Goal: Information Seeking & Learning: Learn about a topic

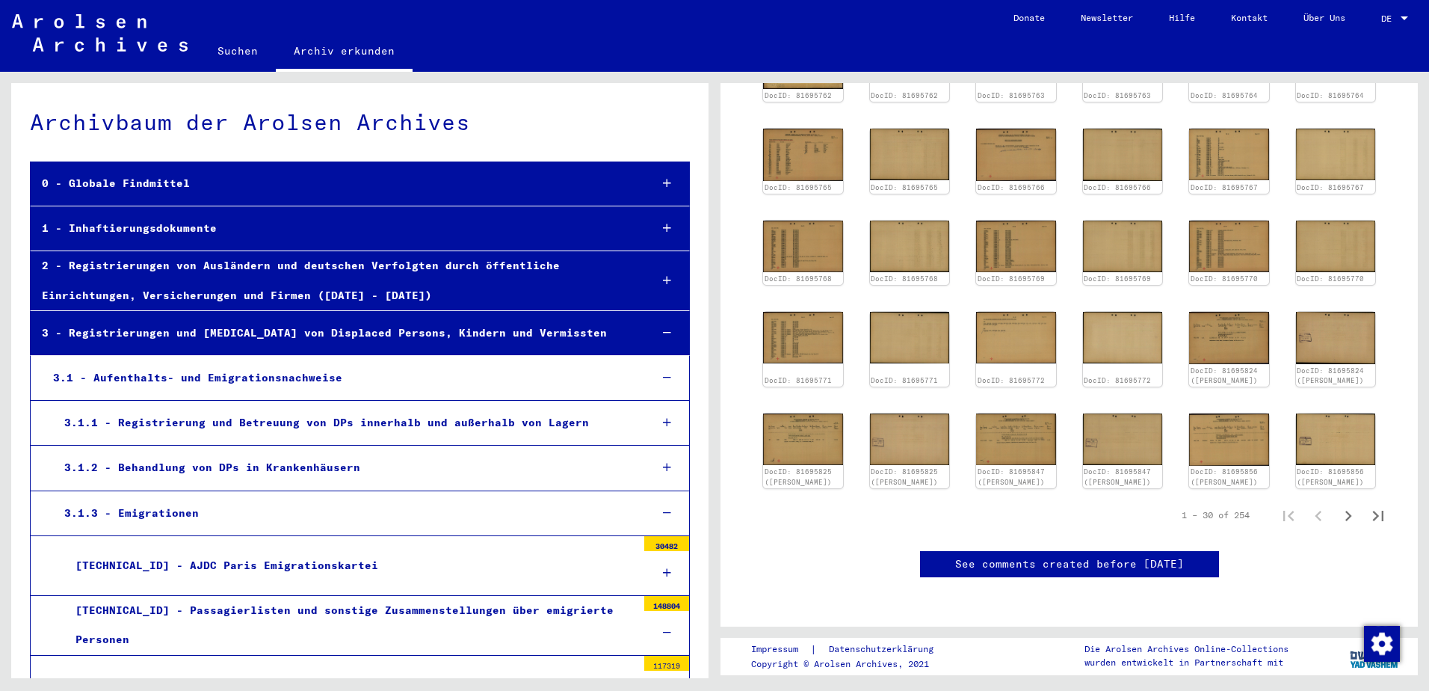
scroll to position [499, 0]
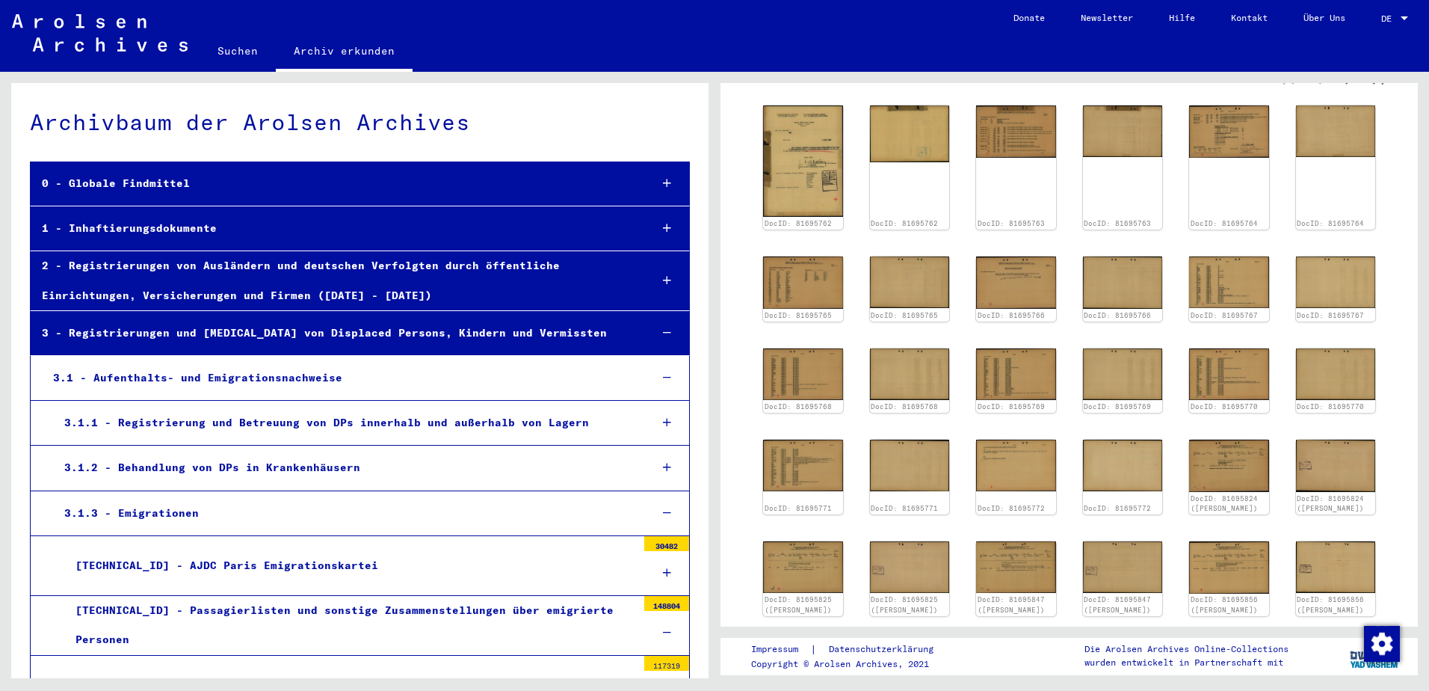
click at [1338, 633] on icon "Next page" at bounding box center [1348, 643] width 21 height 21
click at [1342, 633] on icon "Next page" at bounding box center [1348, 643] width 21 height 21
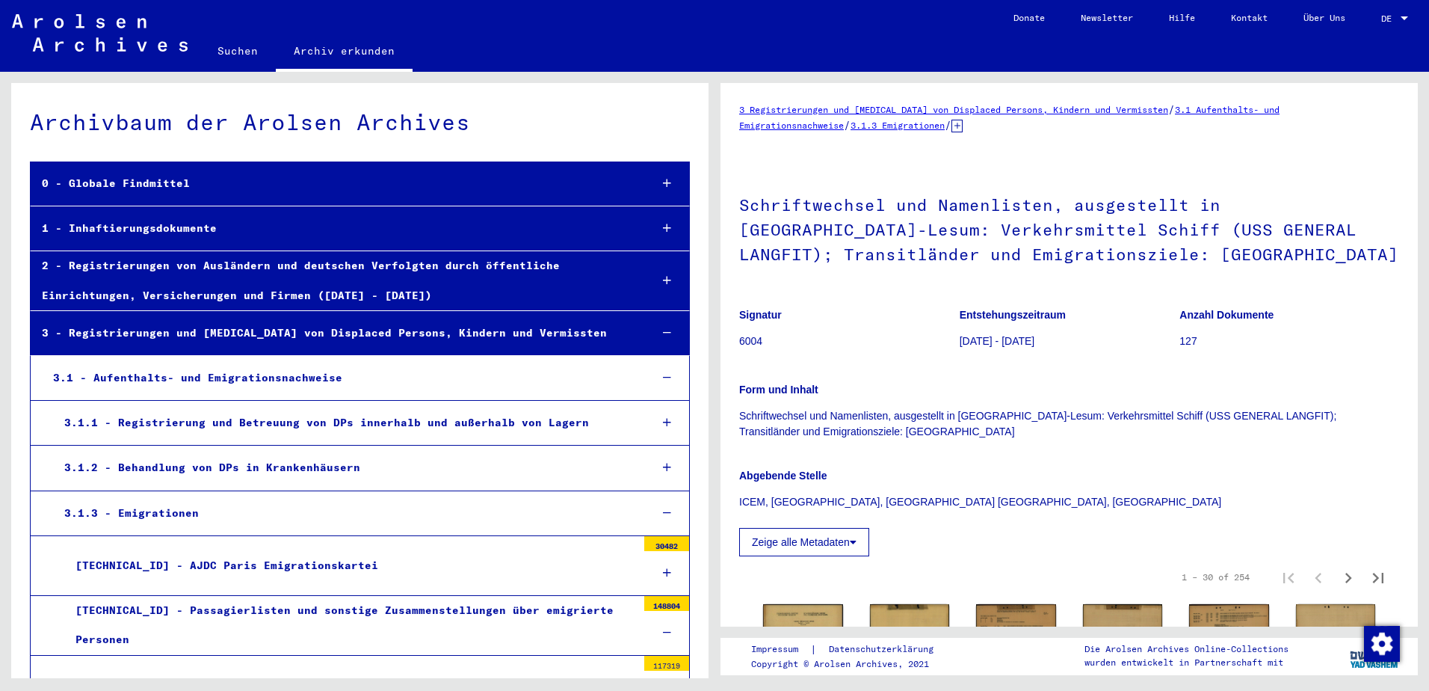
click at [1126, 341] on p "[DATE] - [DATE]" at bounding box center [1070, 341] width 220 height 16
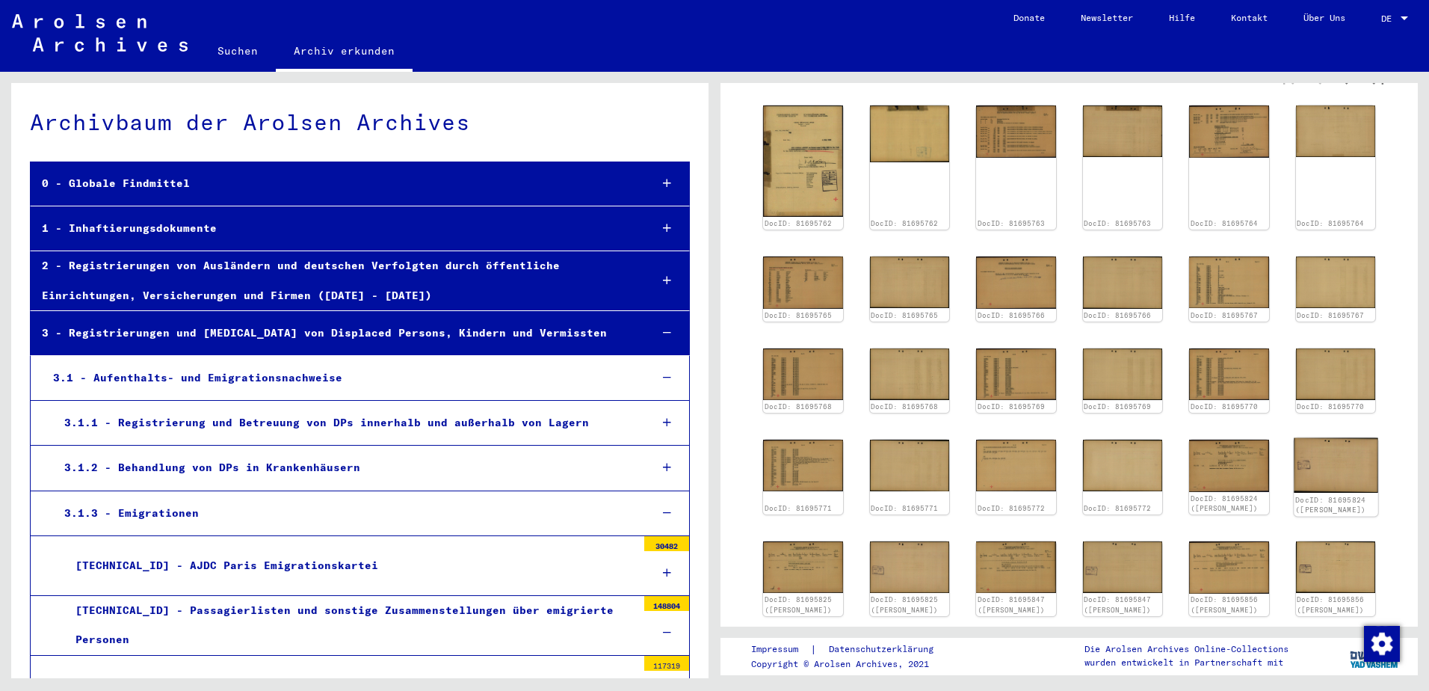
scroll to position [747, 0]
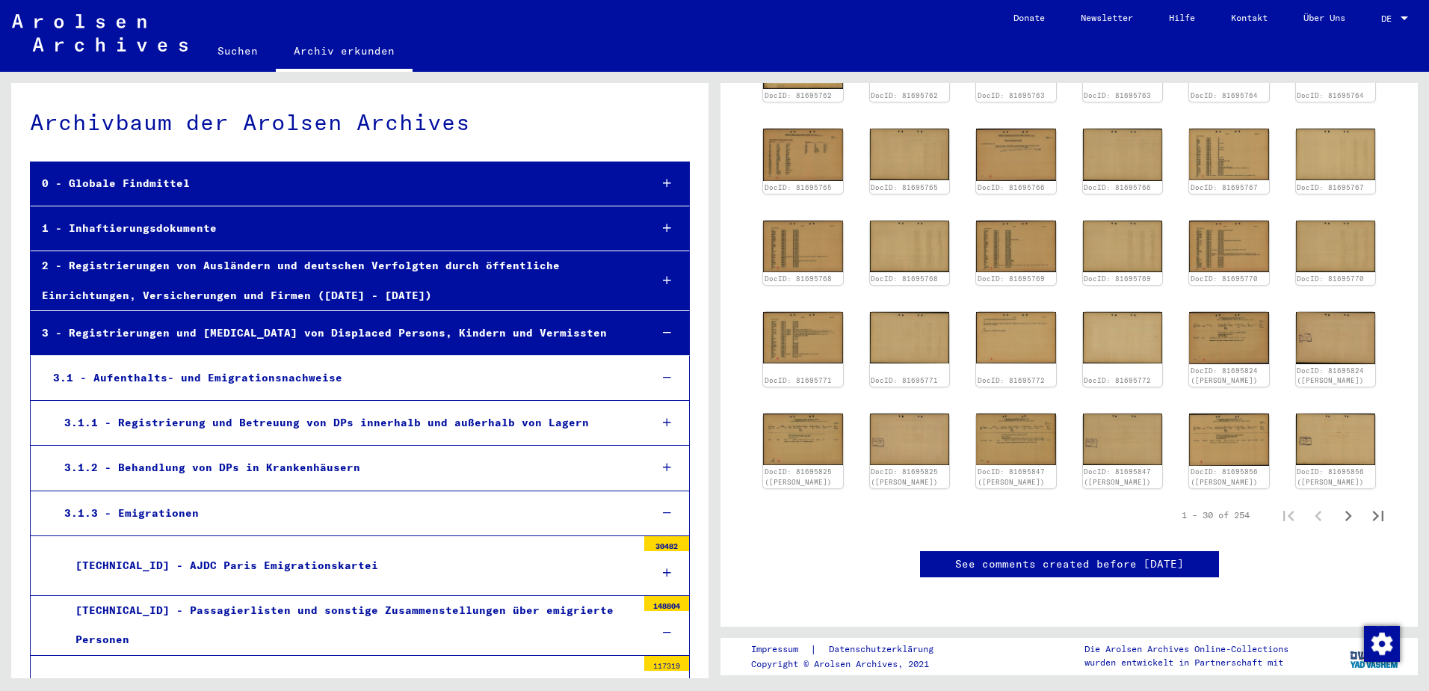
click at [1341, 505] on icon "Next page" at bounding box center [1348, 515] width 21 height 21
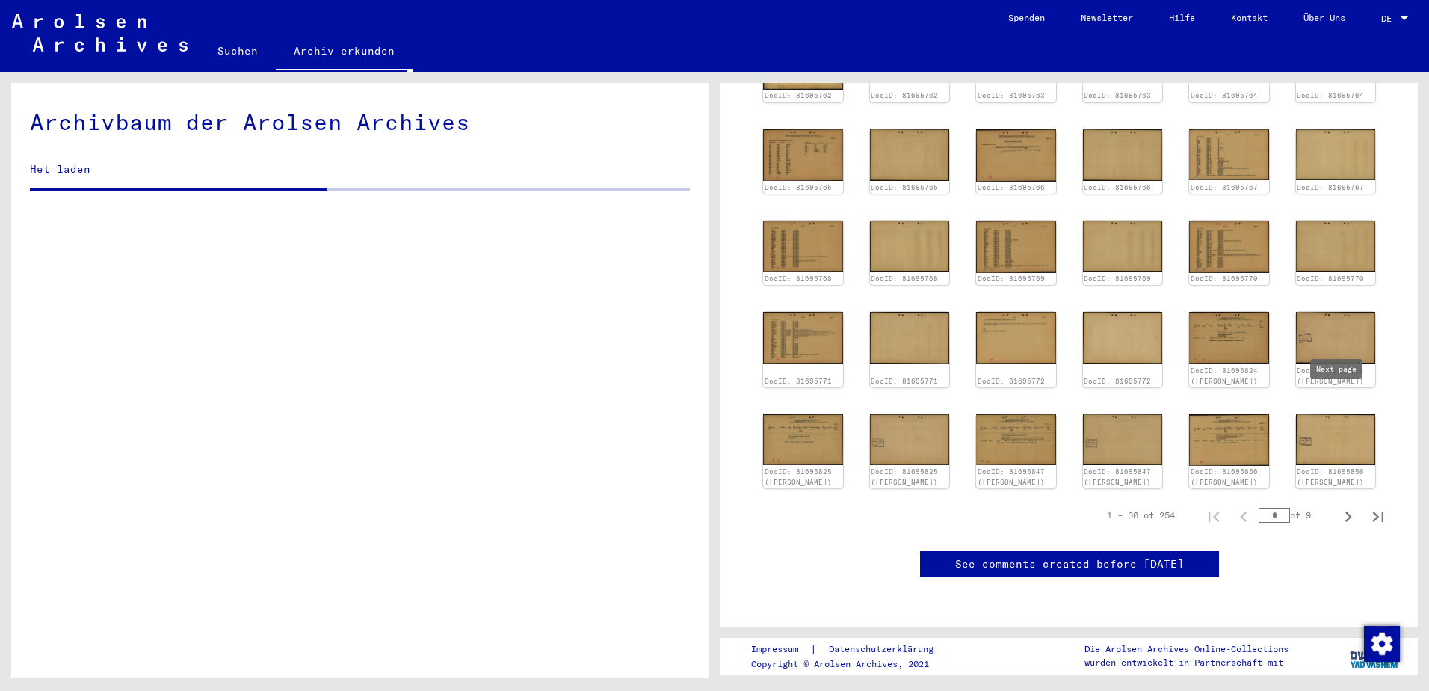
scroll to position [6474, 0]
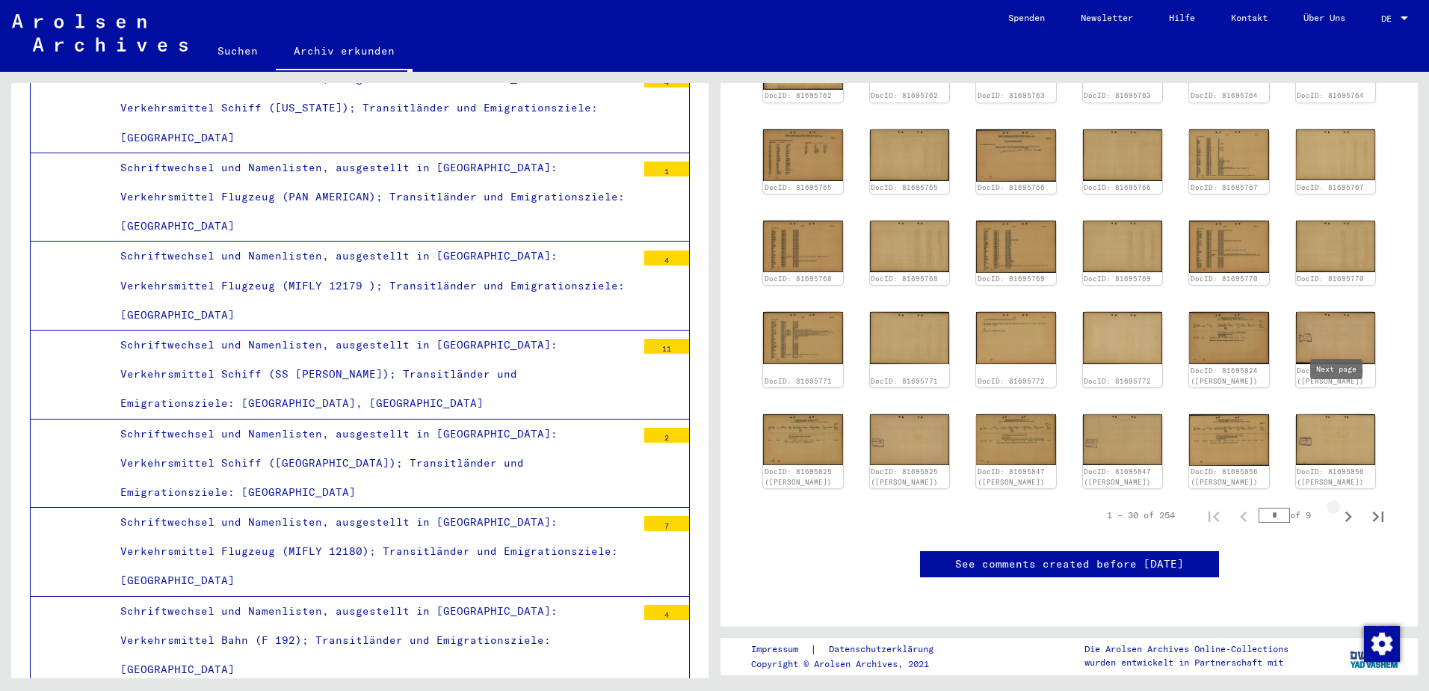
click at [1342, 506] on icon "Next page" at bounding box center [1348, 516] width 21 height 21
type input "*"
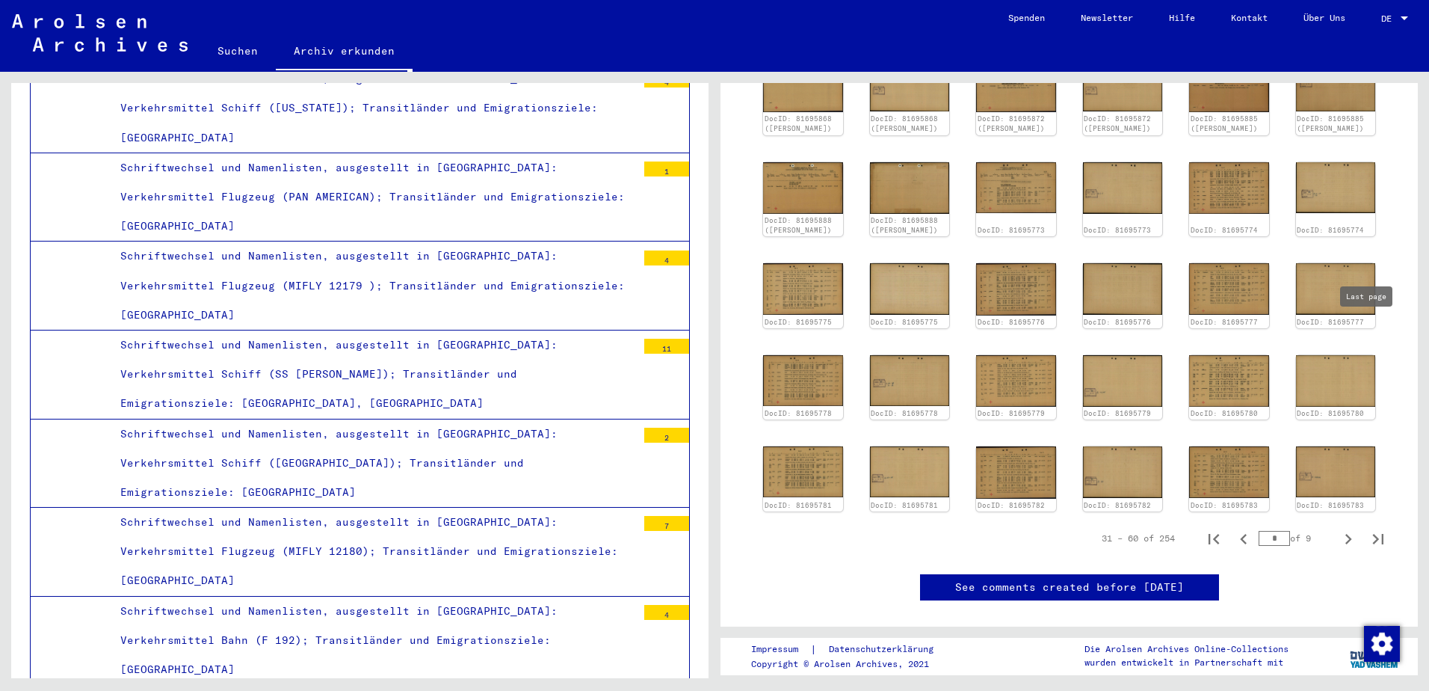
scroll to position [543, 0]
click at [1347, 528] on icon "Next page" at bounding box center [1348, 538] width 21 height 21
type input "*"
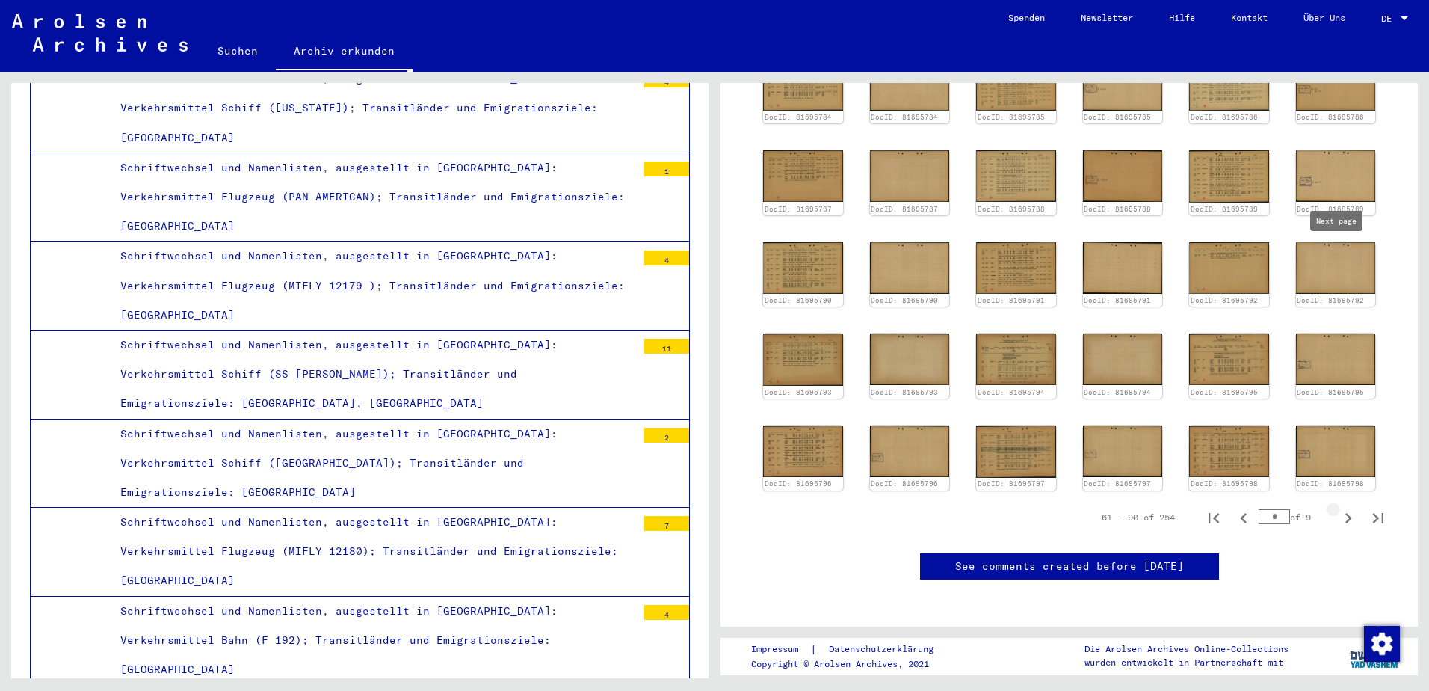
click at [1338, 508] on icon "Next page" at bounding box center [1348, 518] width 21 height 21
type input "*"
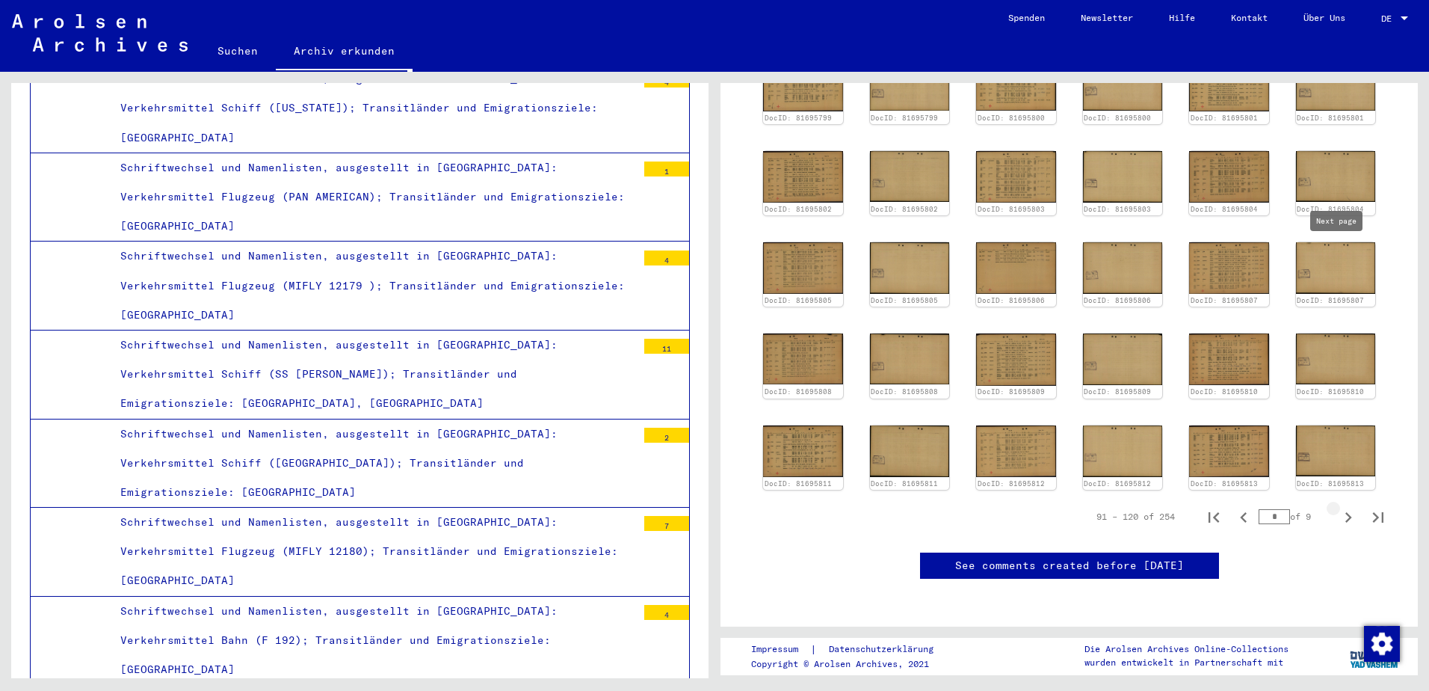
click at [1338, 507] on icon "Next page" at bounding box center [1348, 517] width 21 height 21
type input "*"
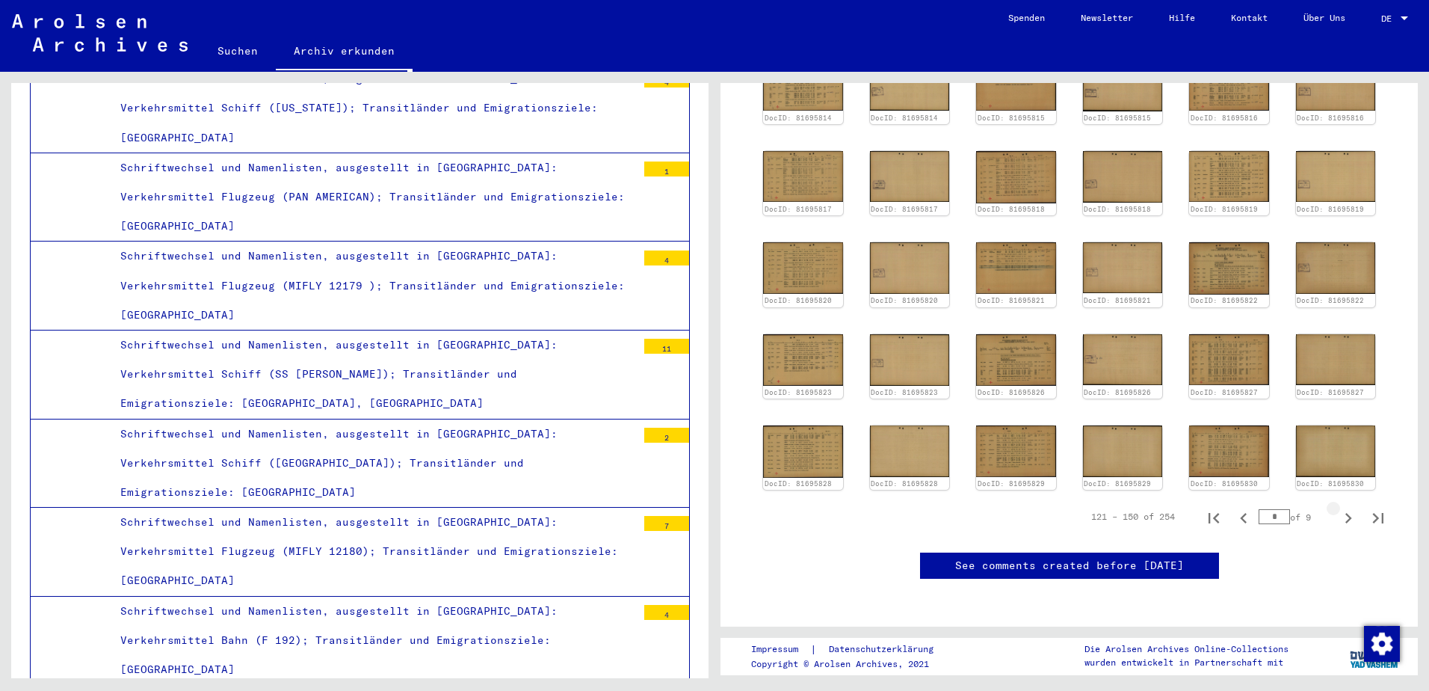
click at [1338, 508] on icon "Next page" at bounding box center [1348, 518] width 21 height 21
type input "*"
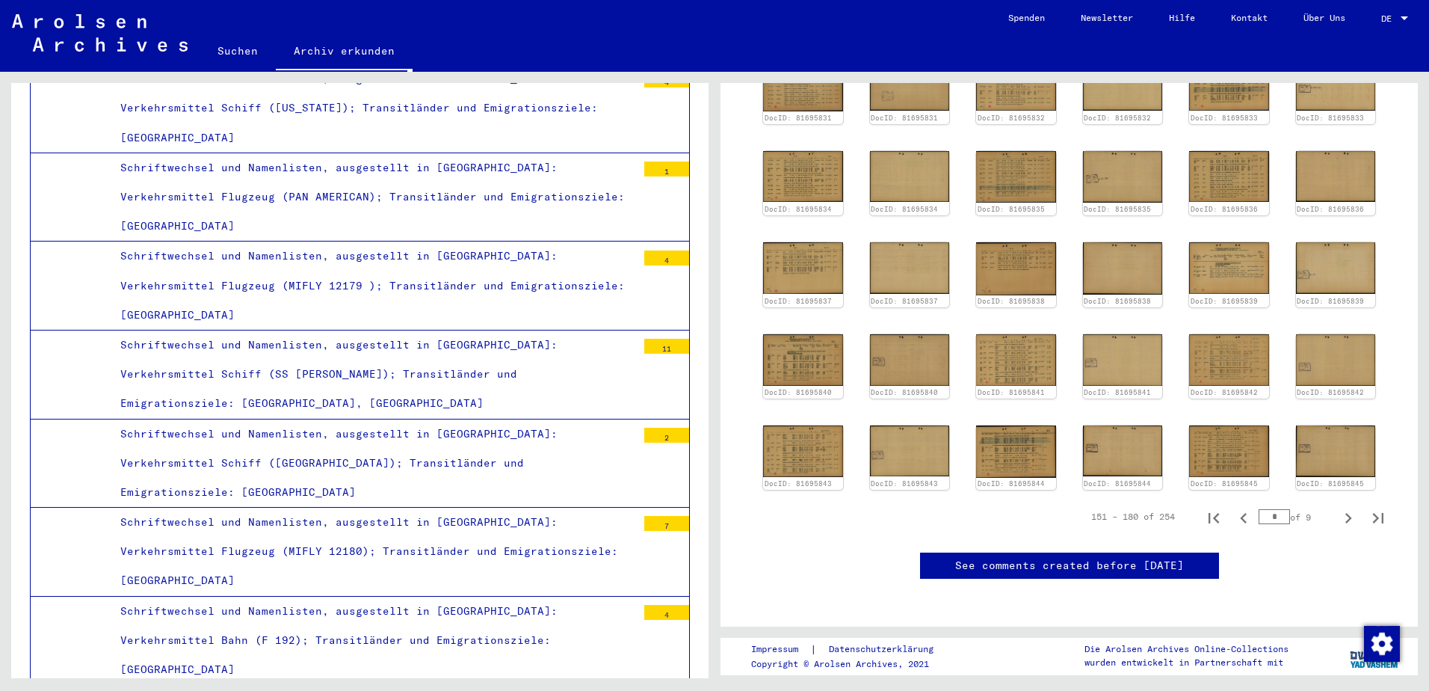
scroll to position [294, 0]
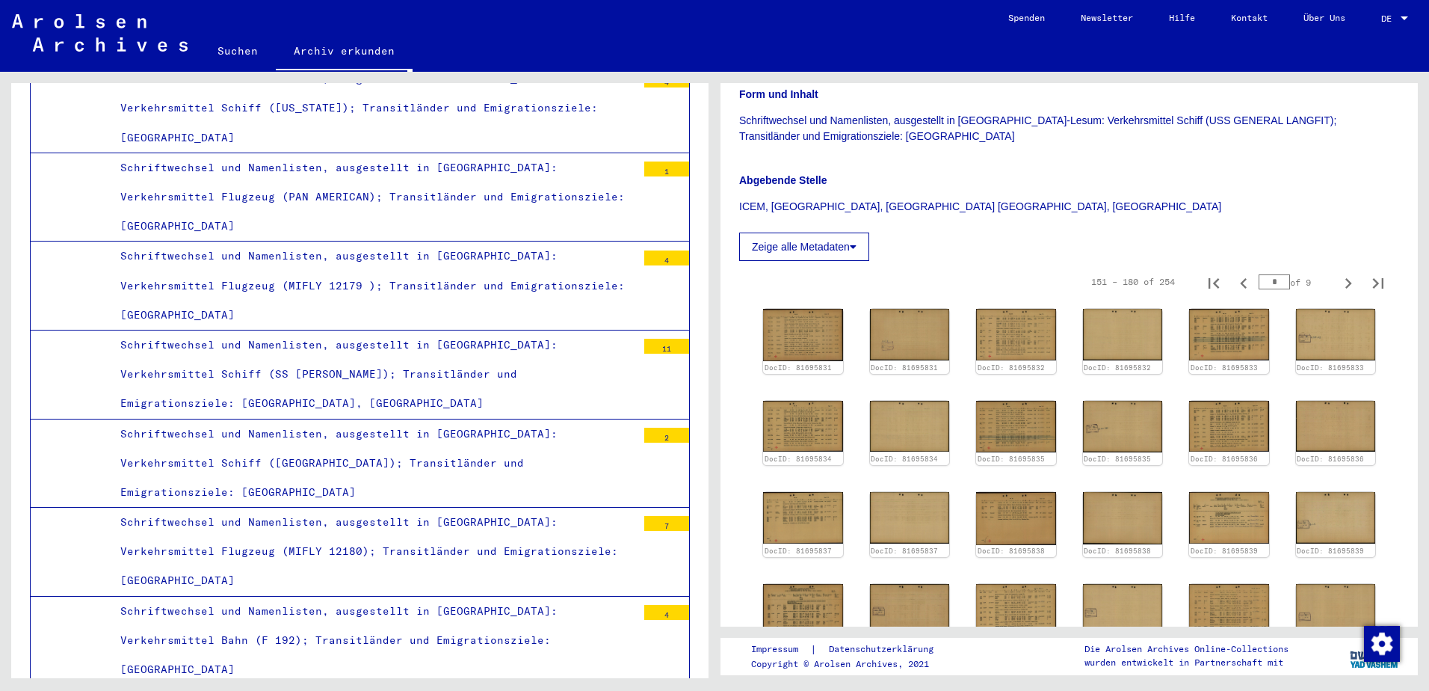
click at [1199, 673] on img at bounding box center [1229, 700] width 84 height 54
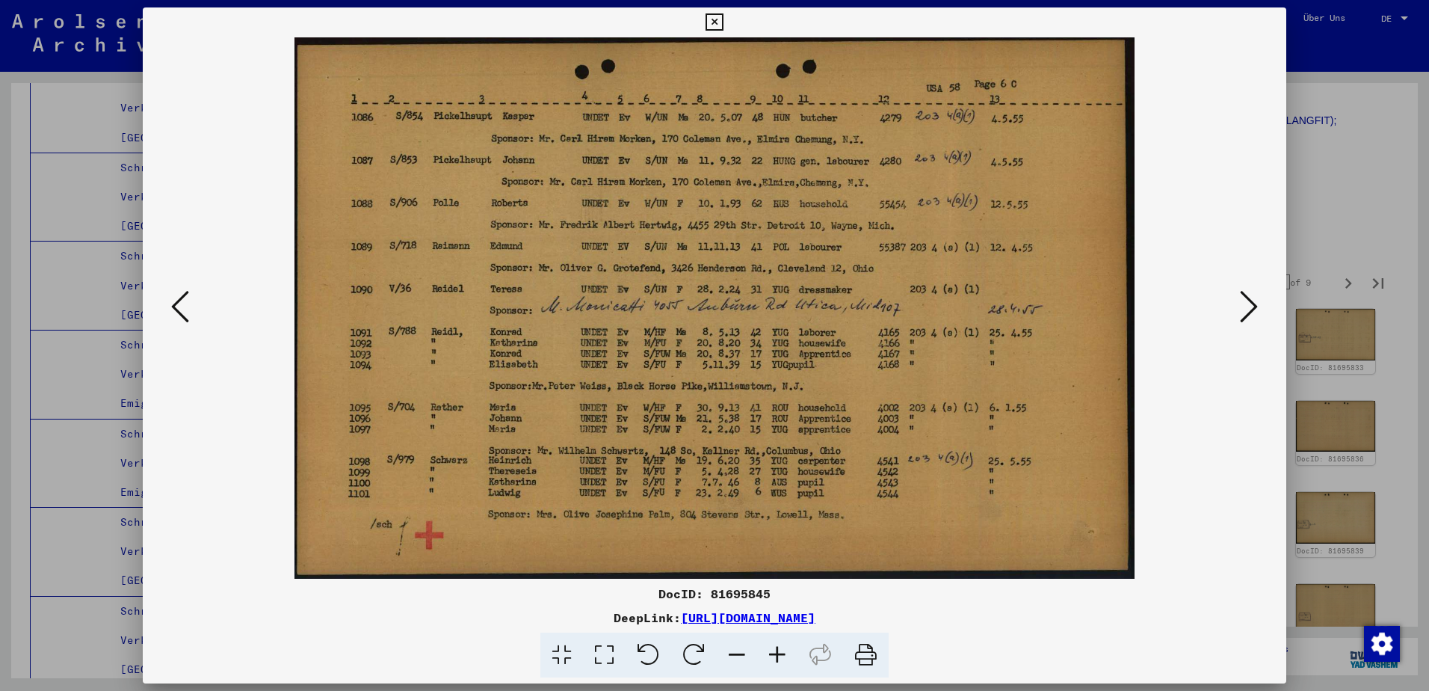
click at [174, 320] on icon at bounding box center [180, 307] width 18 height 36
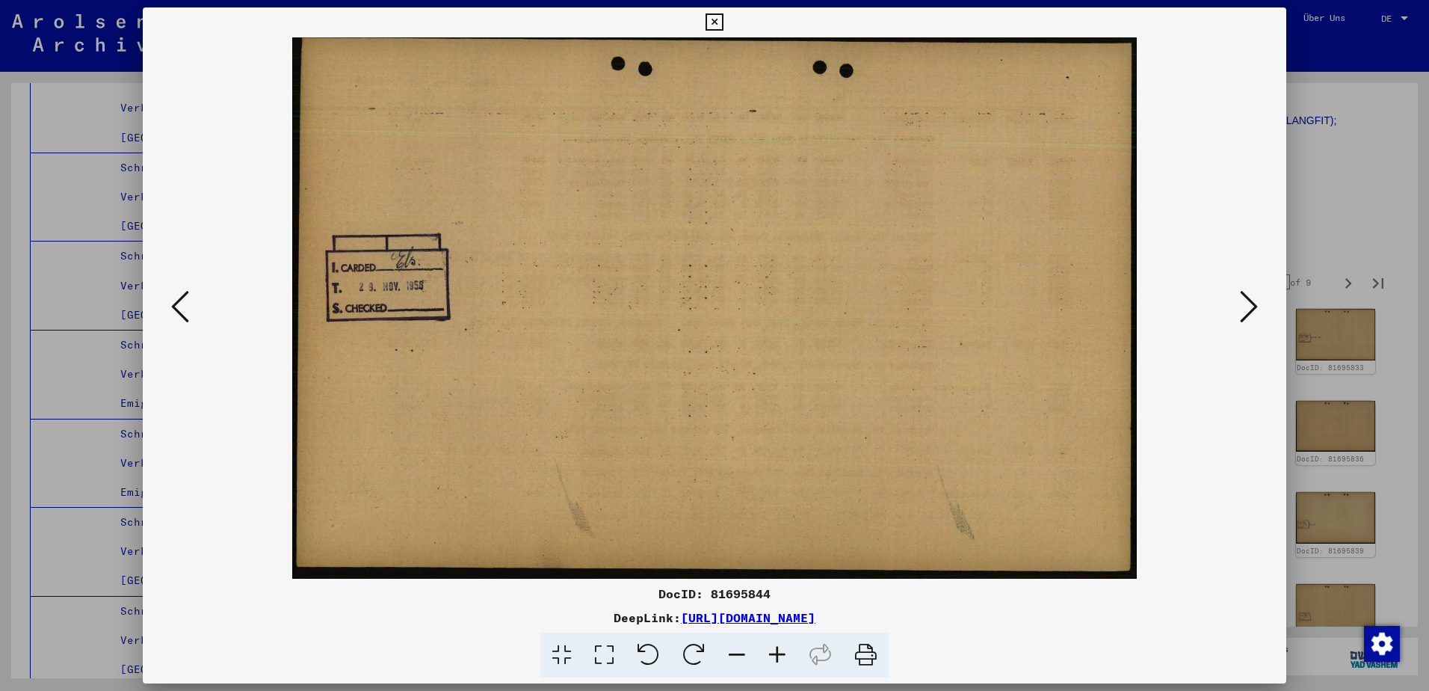
click at [185, 316] on icon at bounding box center [180, 307] width 18 height 36
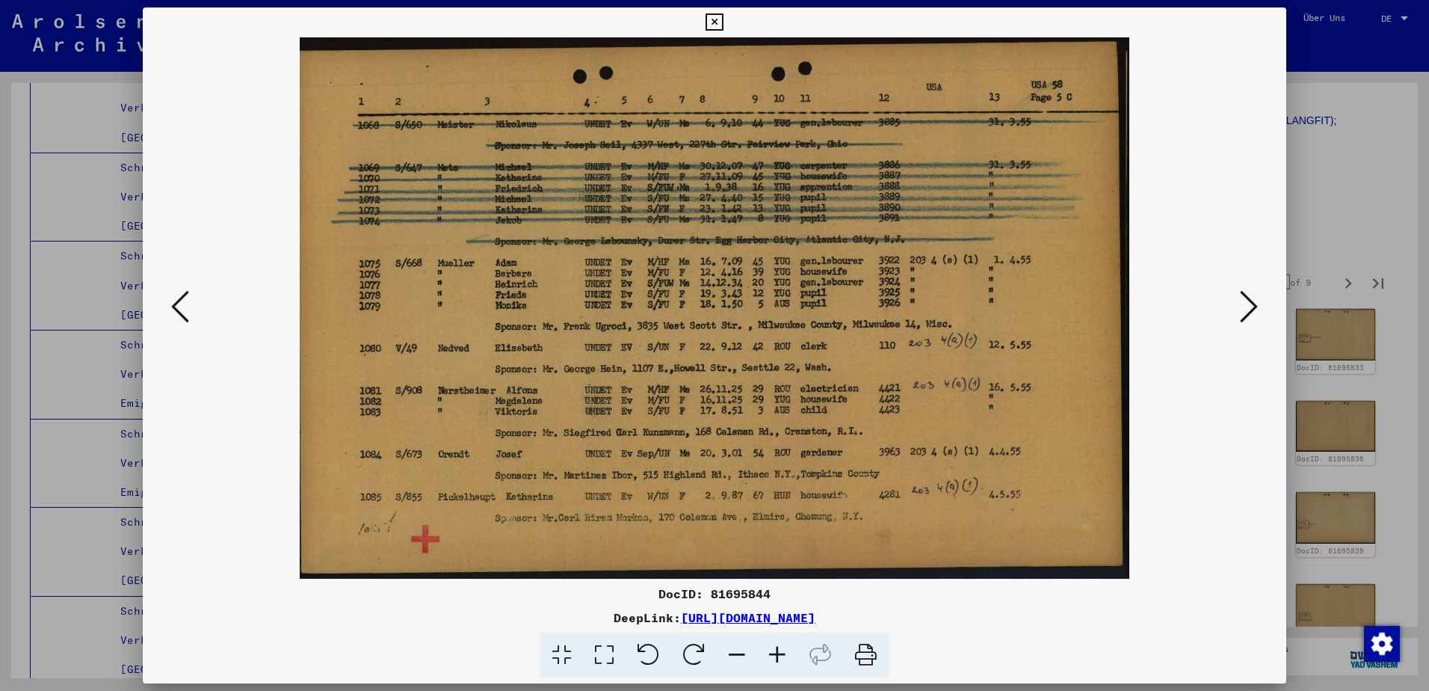
click at [1304, 190] on div at bounding box center [714, 345] width 1429 height 691
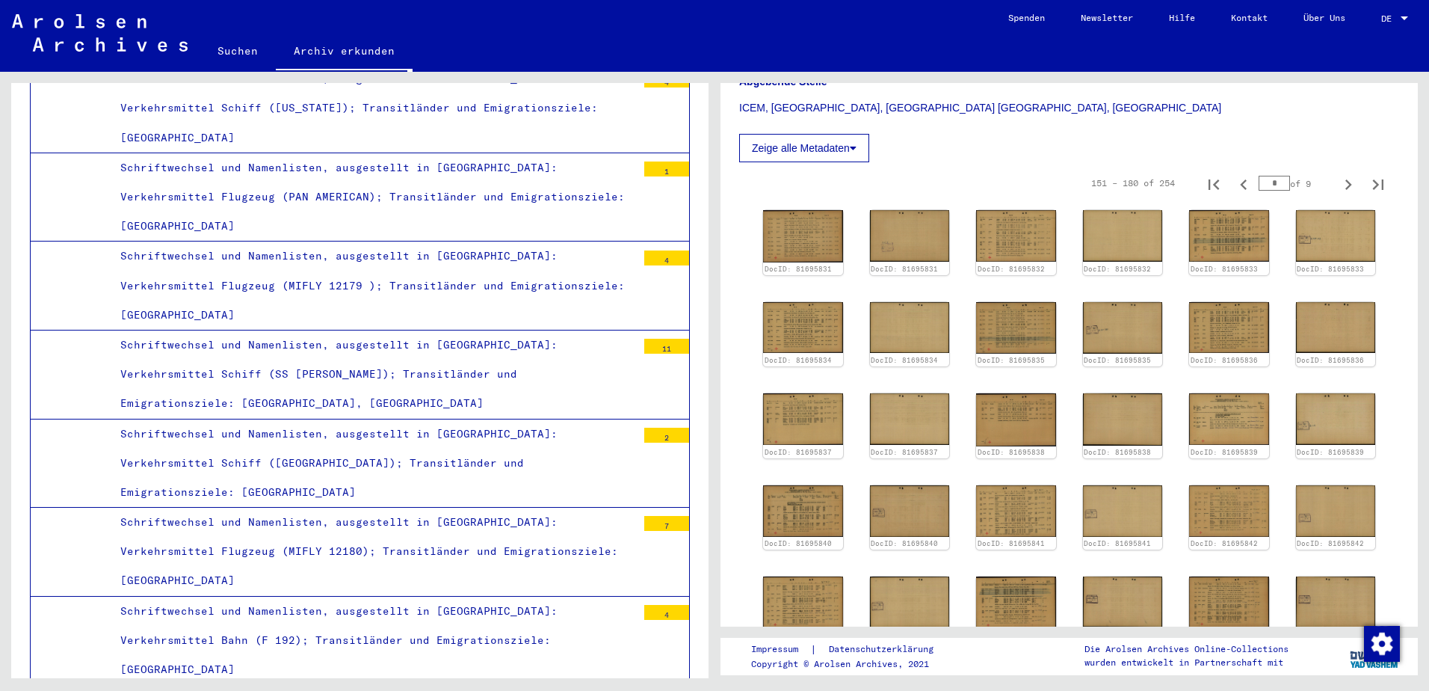
scroll to position [499, 0]
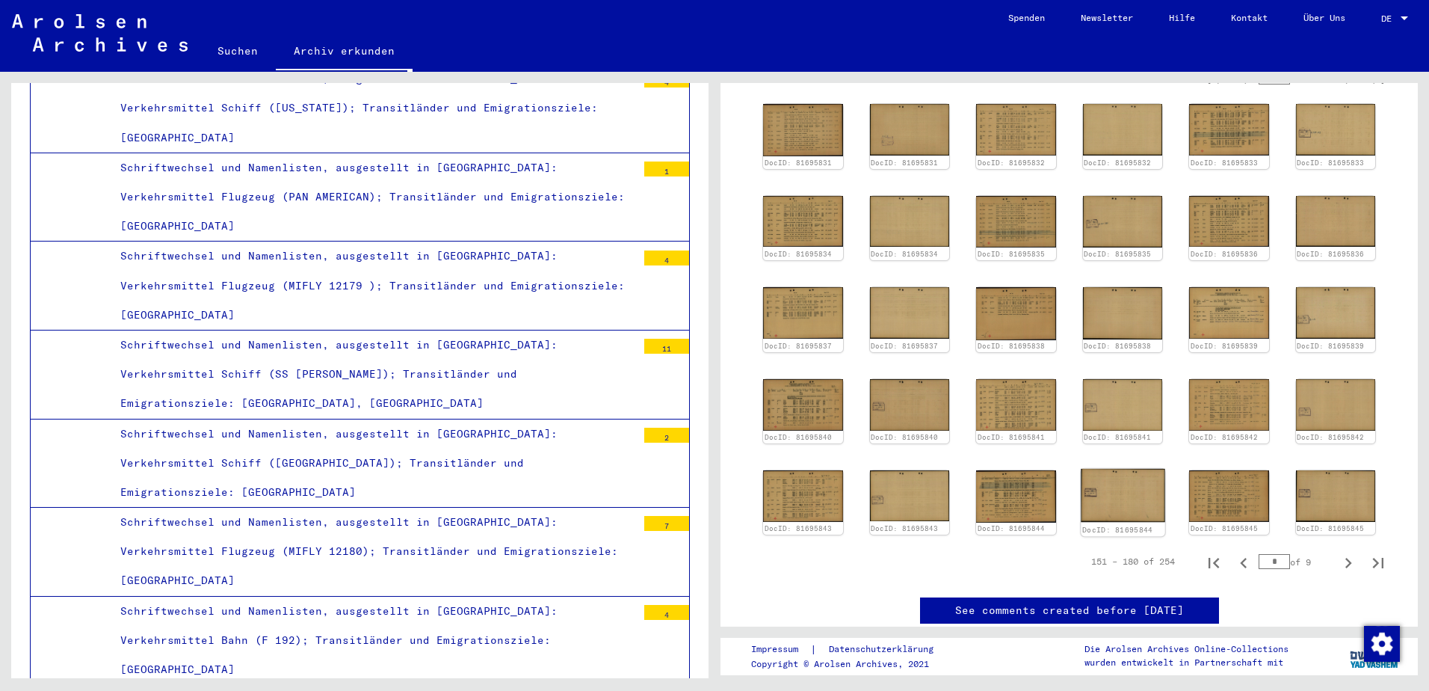
click at [1081, 469] on div "DocID: 81695844" at bounding box center [1123, 502] width 84 height 67
click at [1191, 469] on img at bounding box center [1229, 496] width 84 height 54
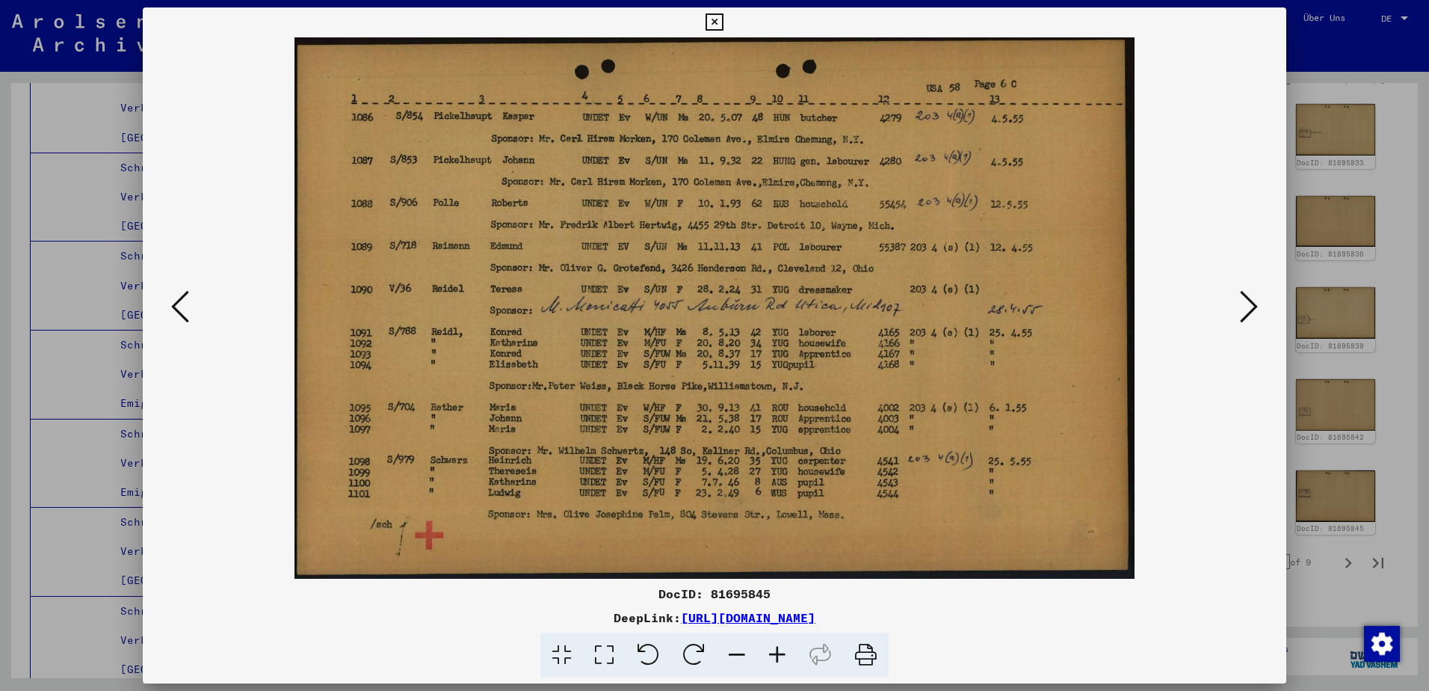
click at [186, 290] on button at bounding box center [180, 307] width 27 height 43
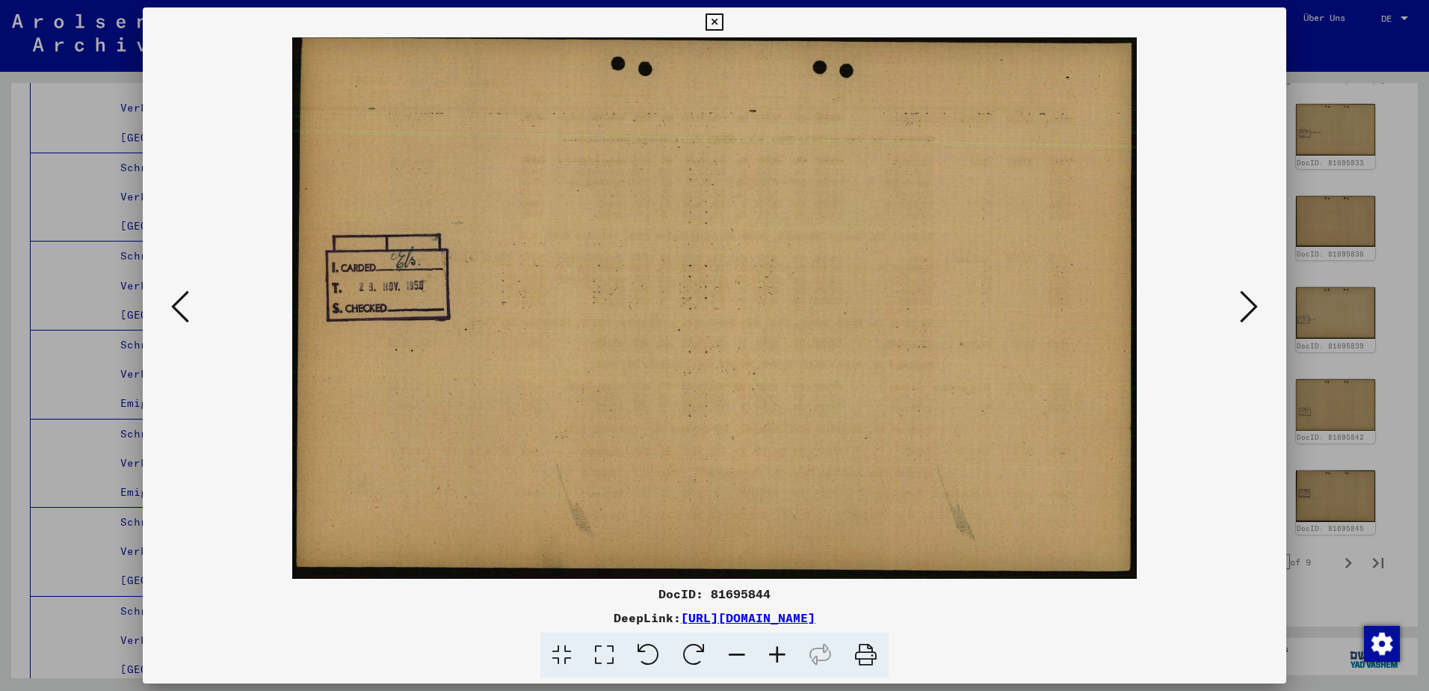
click at [186, 292] on icon at bounding box center [180, 307] width 18 height 36
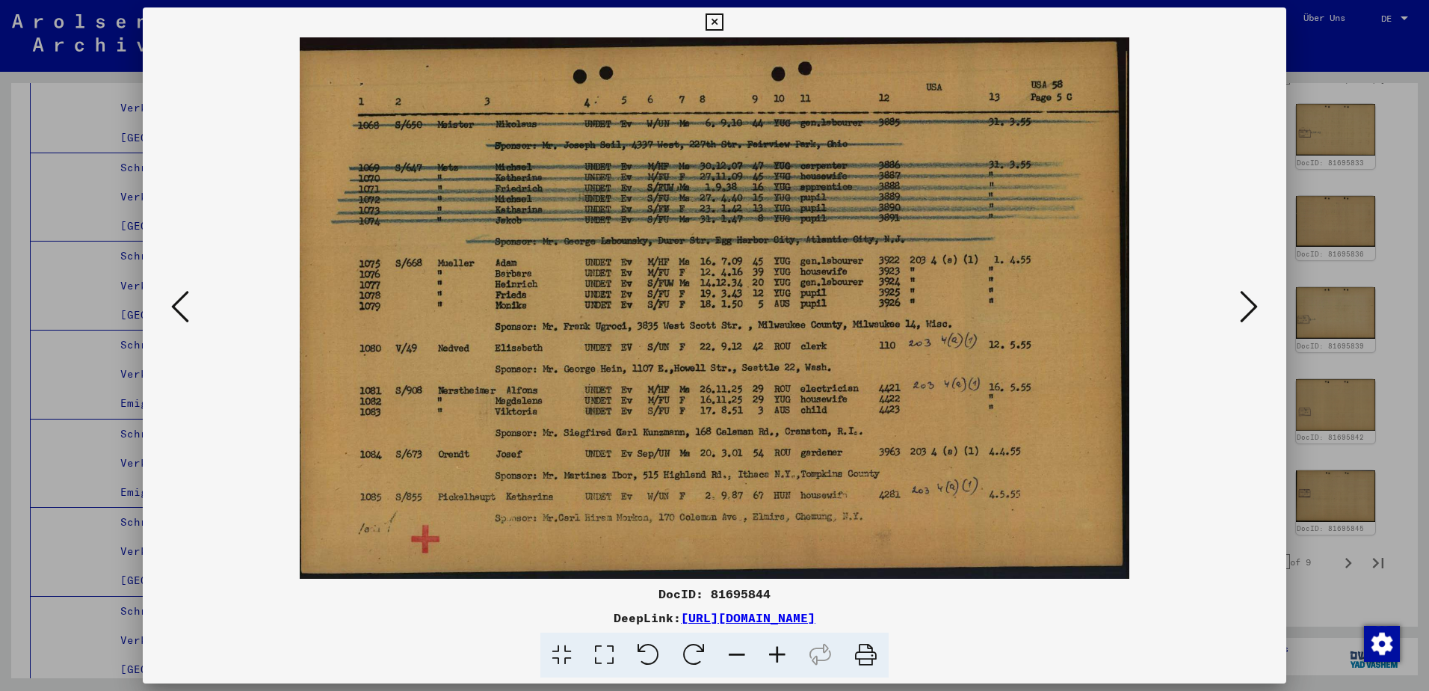
click at [1337, 391] on div at bounding box center [714, 345] width 1429 height 691
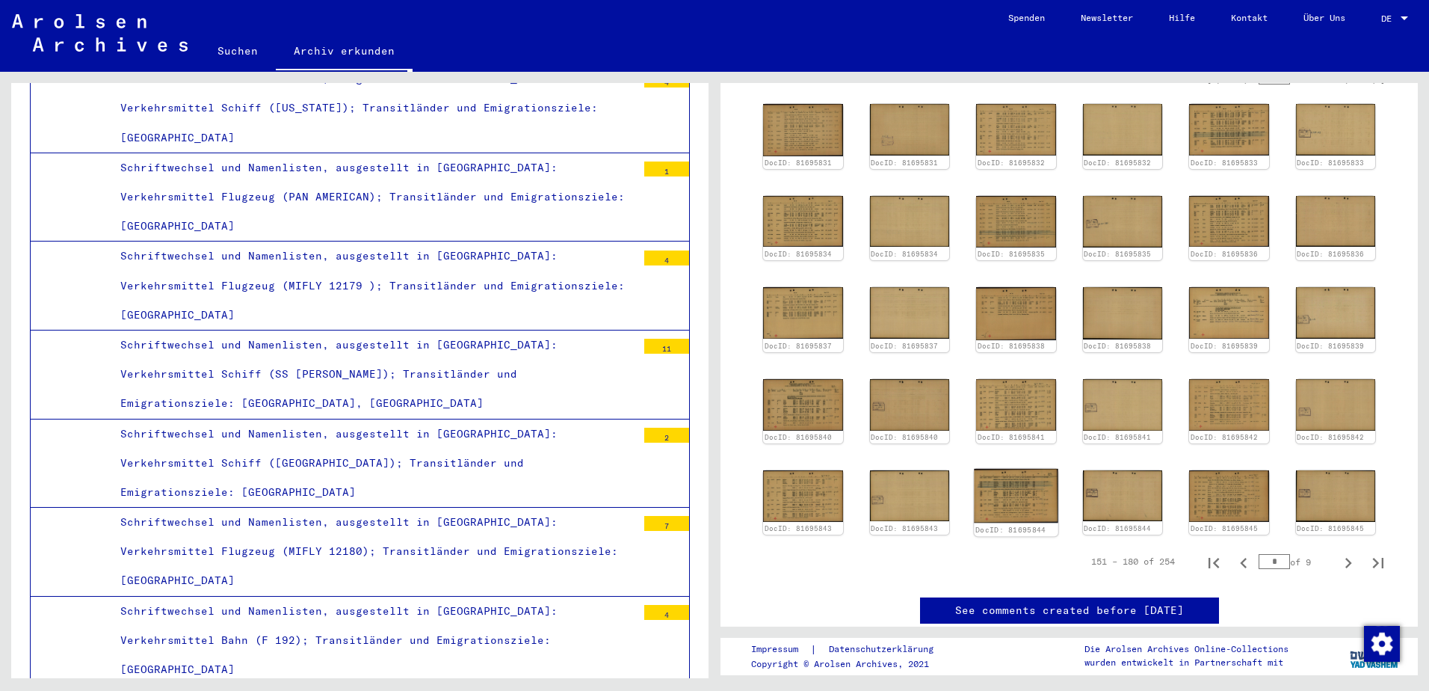
click at [1040, 480] on img at bounding box center [1016, 496] width 84 height 55
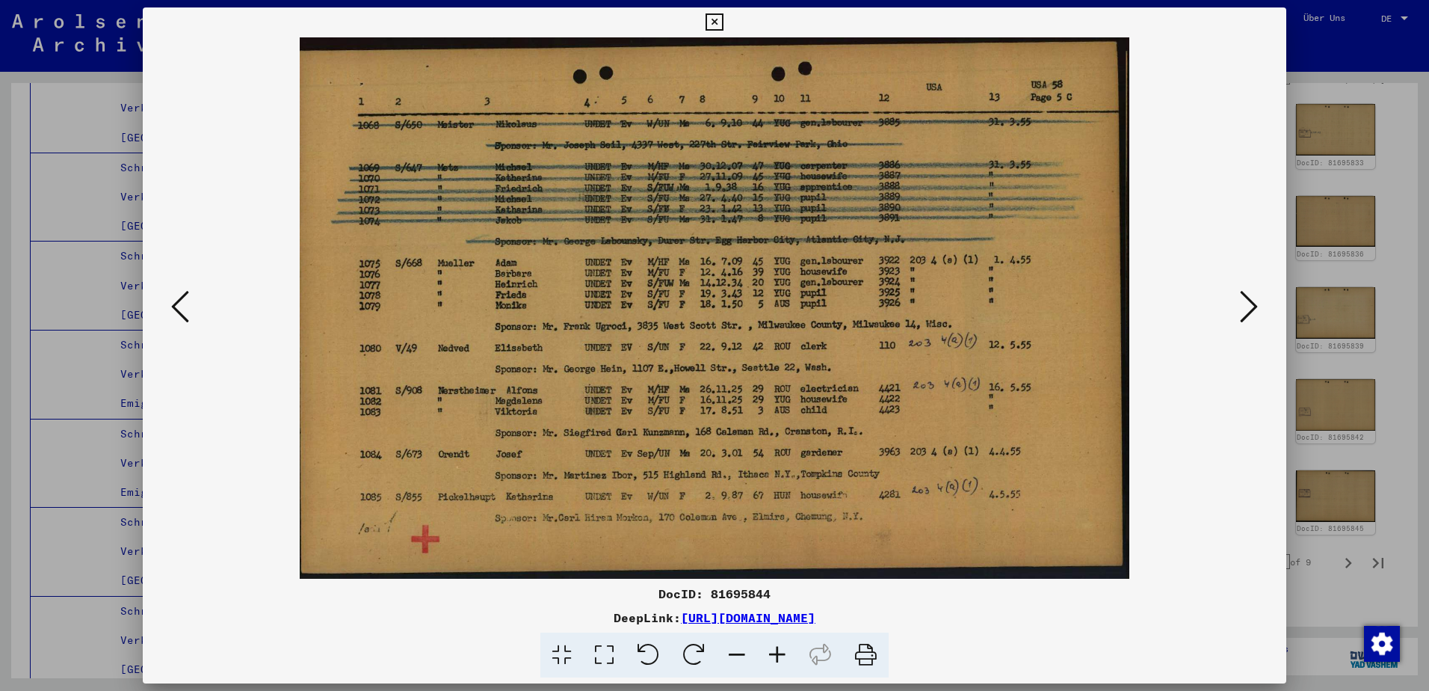
click at [1342, 315] on div at bounding box center [714, 345] width 1429 height 691
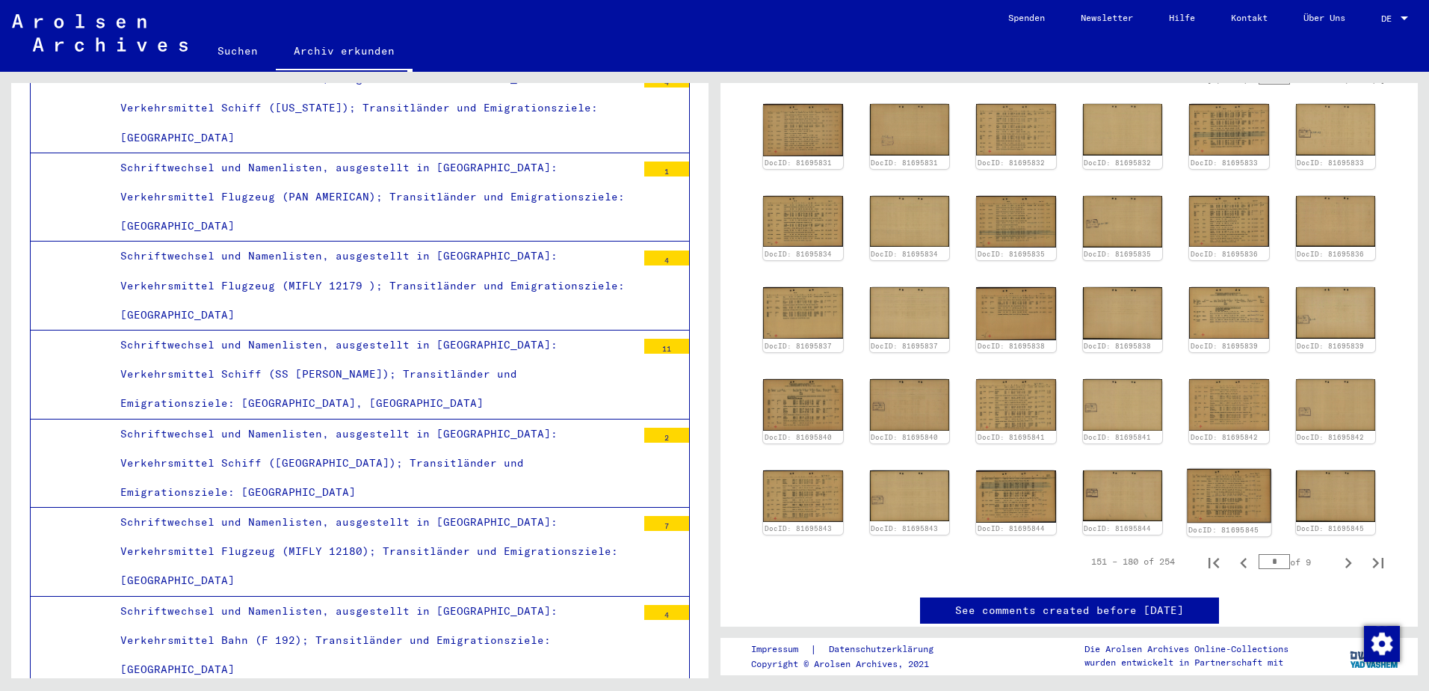
click at [1212, 484] on img at bounding box center [1229, 496] width 84 height 54
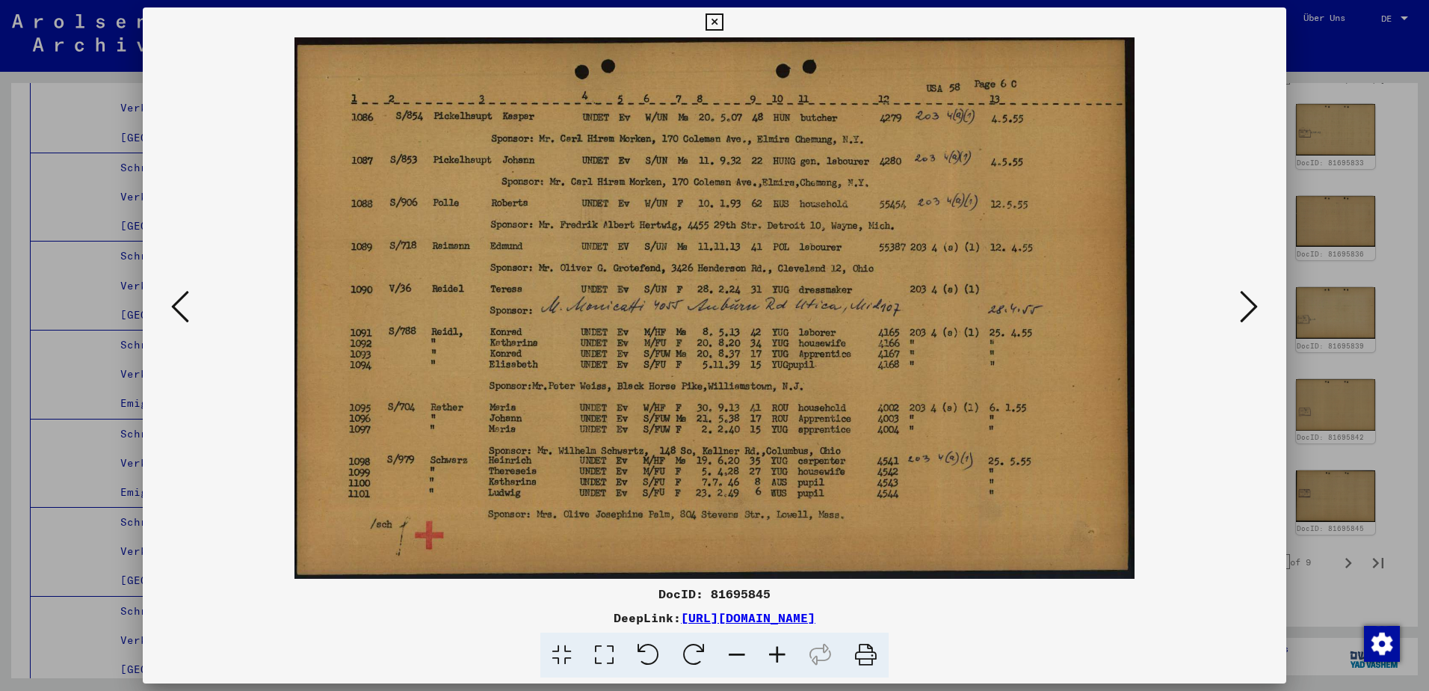
click at [165, 321] on div at bounding box center [715, 307] width 1144 height 541
click at [185, 318] on icon at bounding box center [180, 307] width 18 height 36
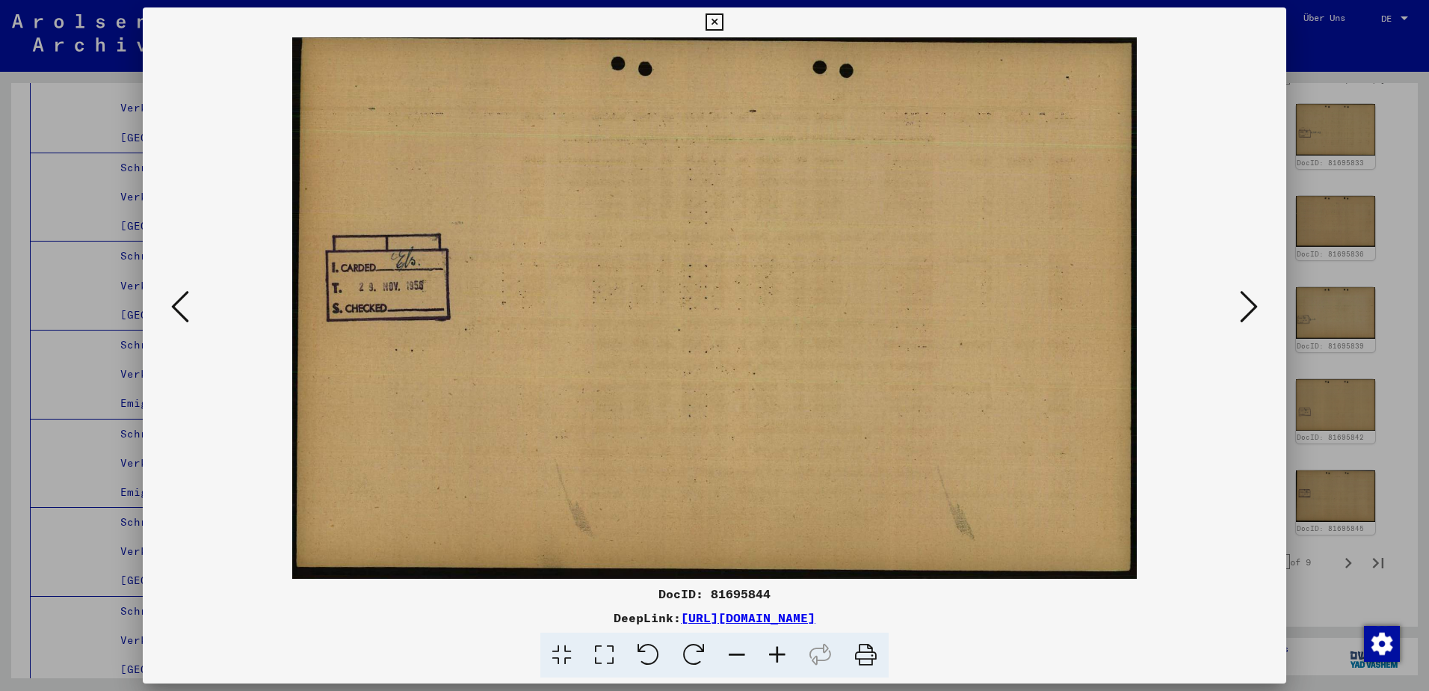
click at [185, 318] on icon at bounding box center [180, 307] width 18 height 36
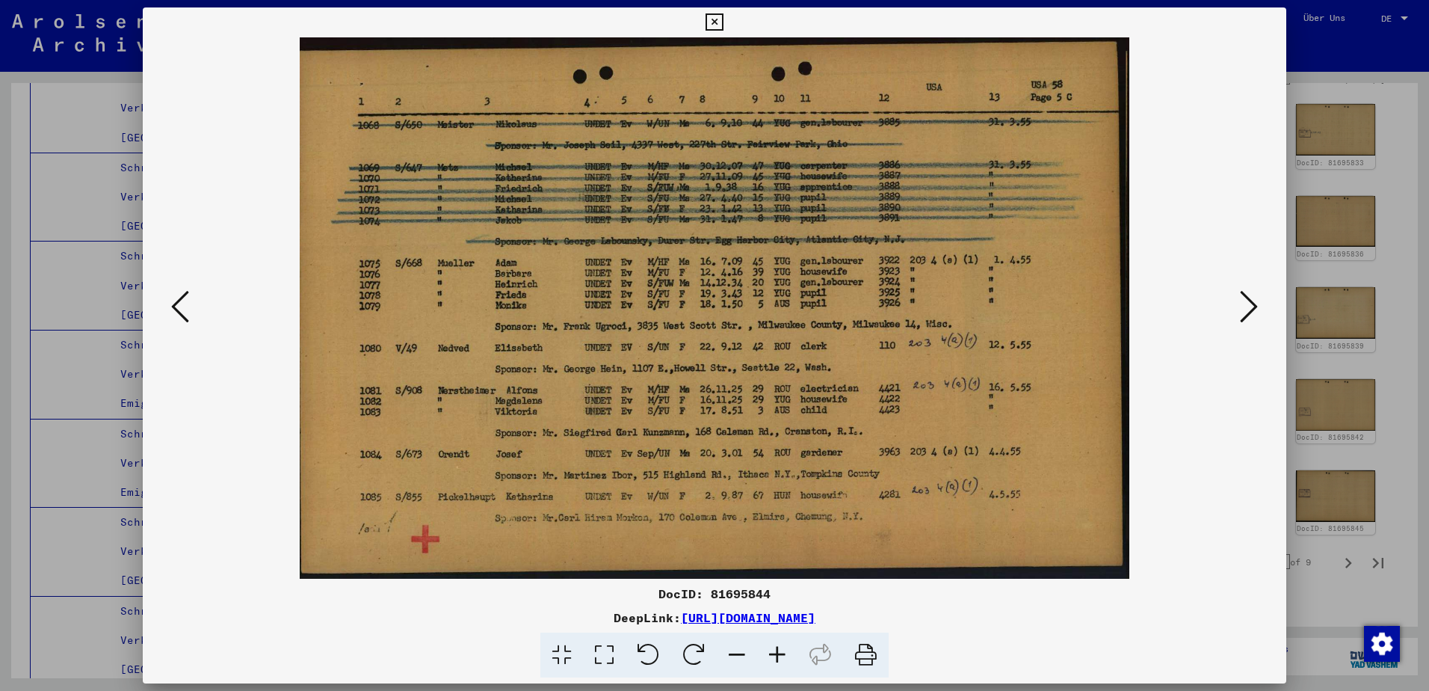
click at [185, 318] on icon at bounding box center [180, 307] width 18 height 36
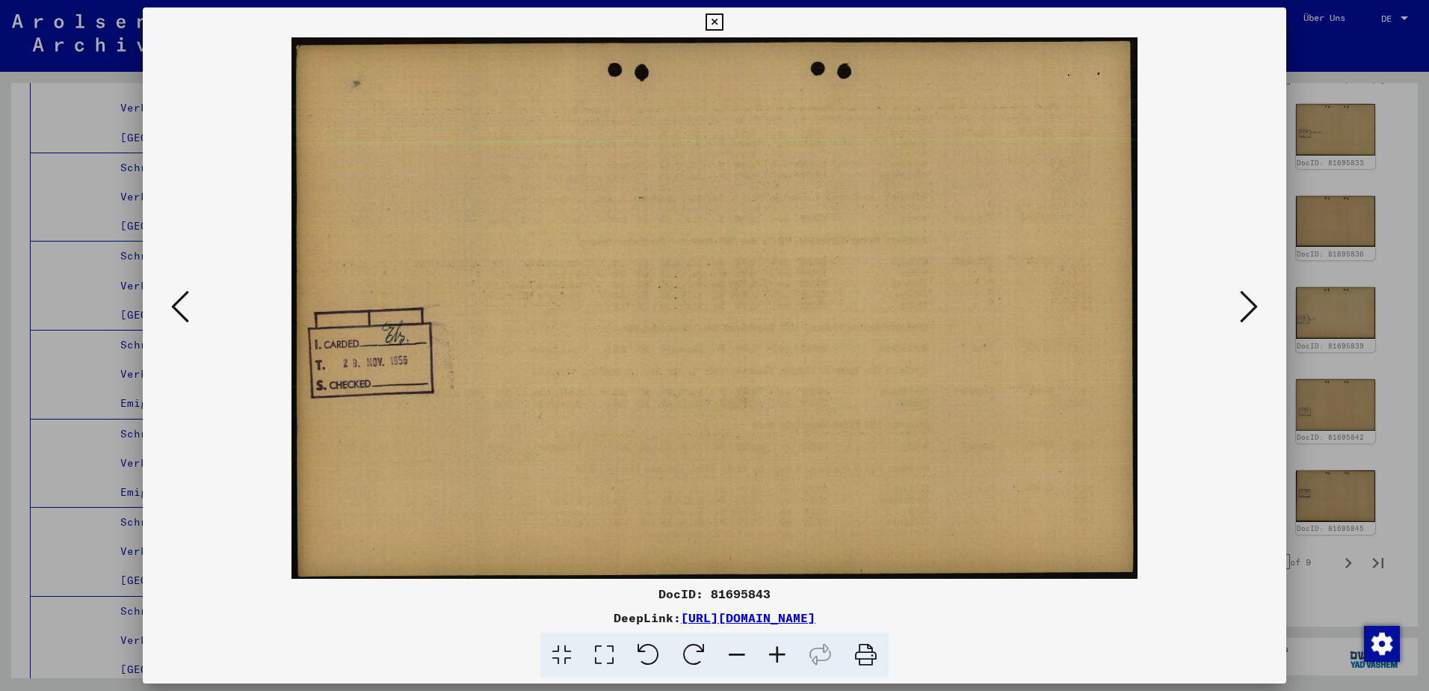
click at [185, 318] on icon at bounding box center [180, 307] width 18 height 36
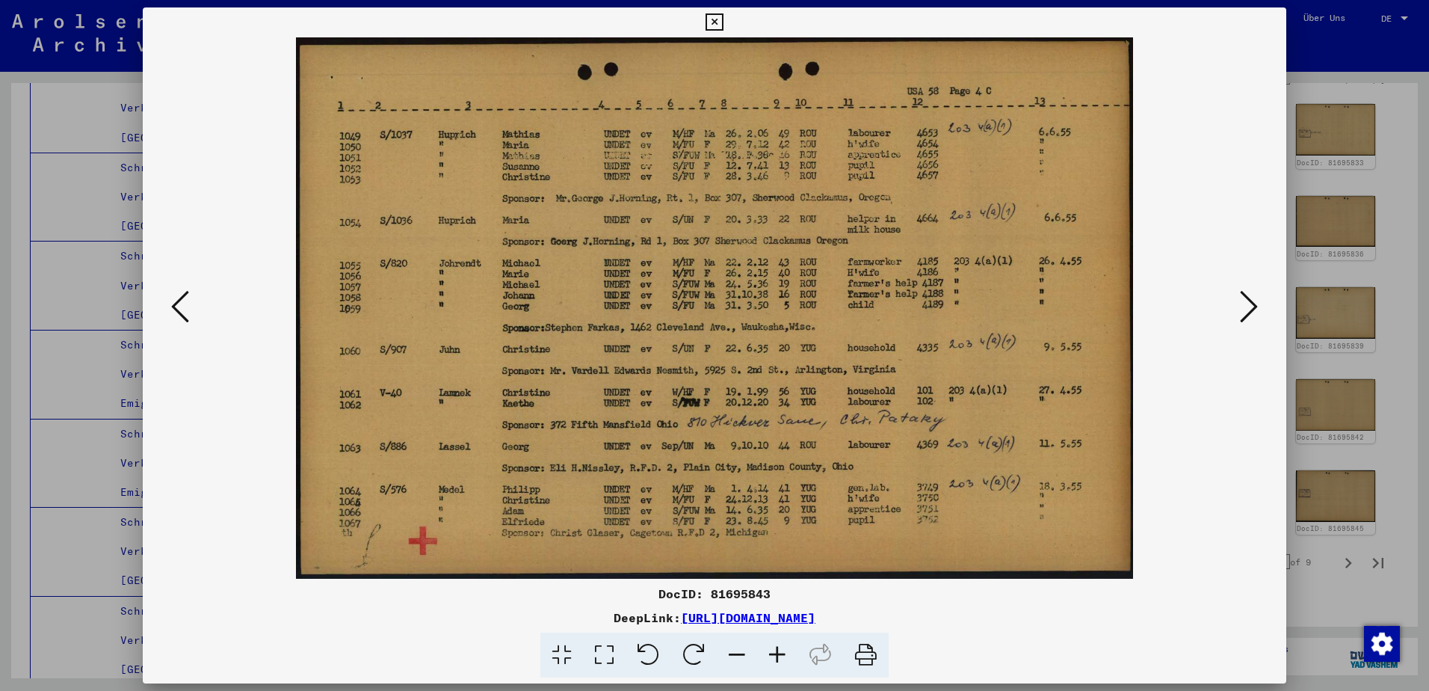
click at [185, 318] on icon at bounding box center [180, 307] width 18 height 36
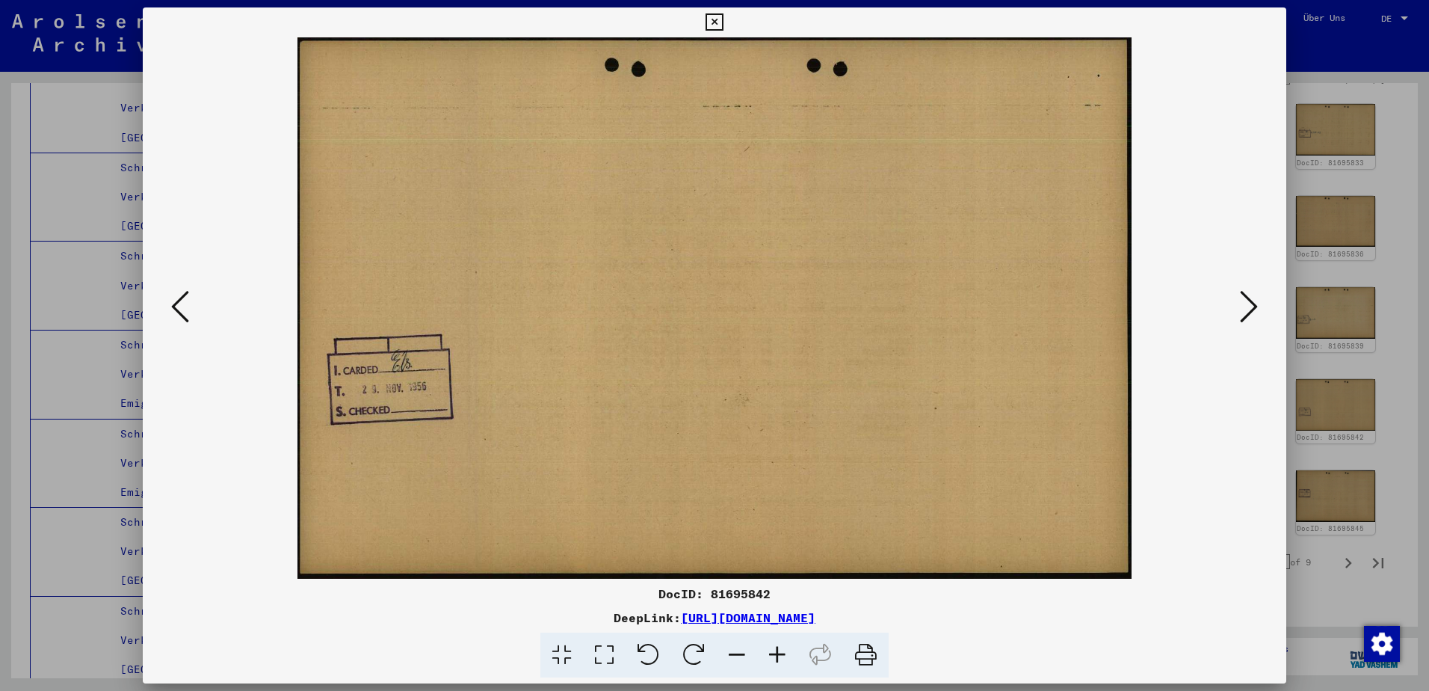
click at [185, 318] on icon at bounding box center [180, 307] width 18 height 36
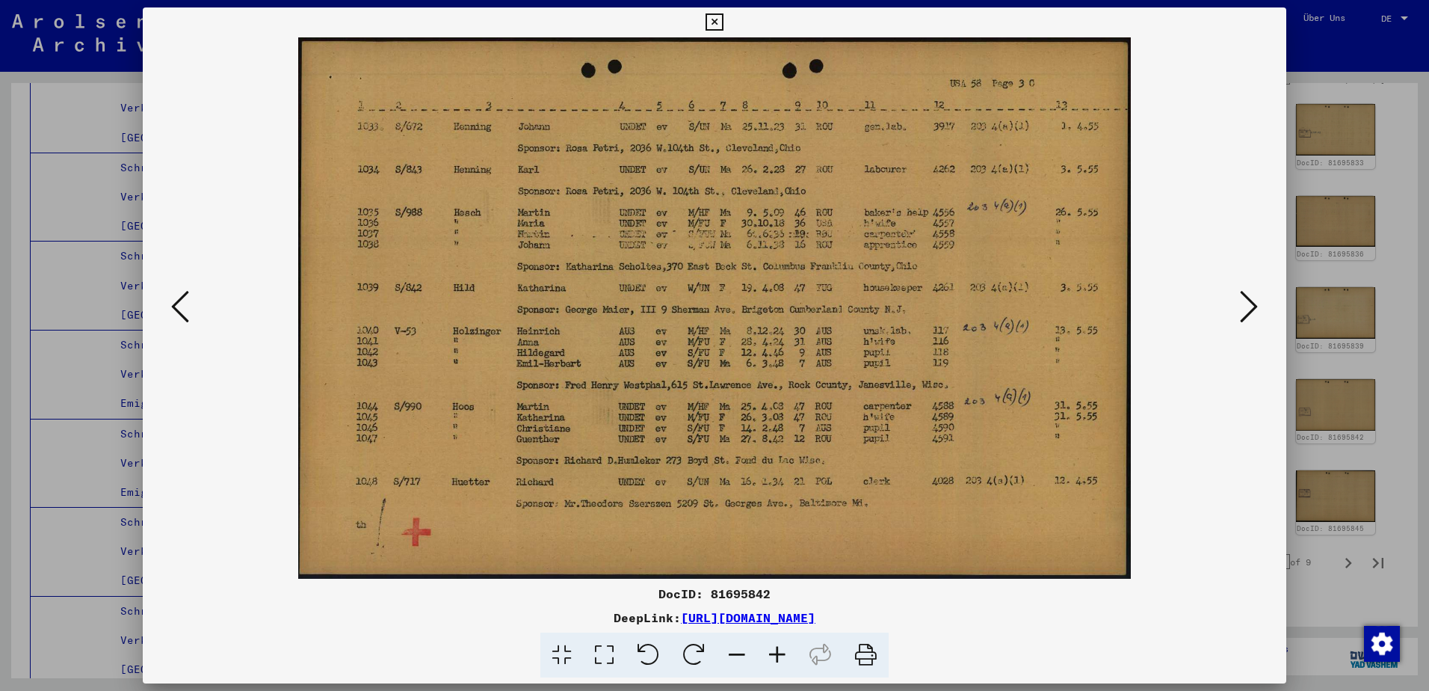
click at [185, 318] on icon at bounding box center [180, 307] width 18 height 36
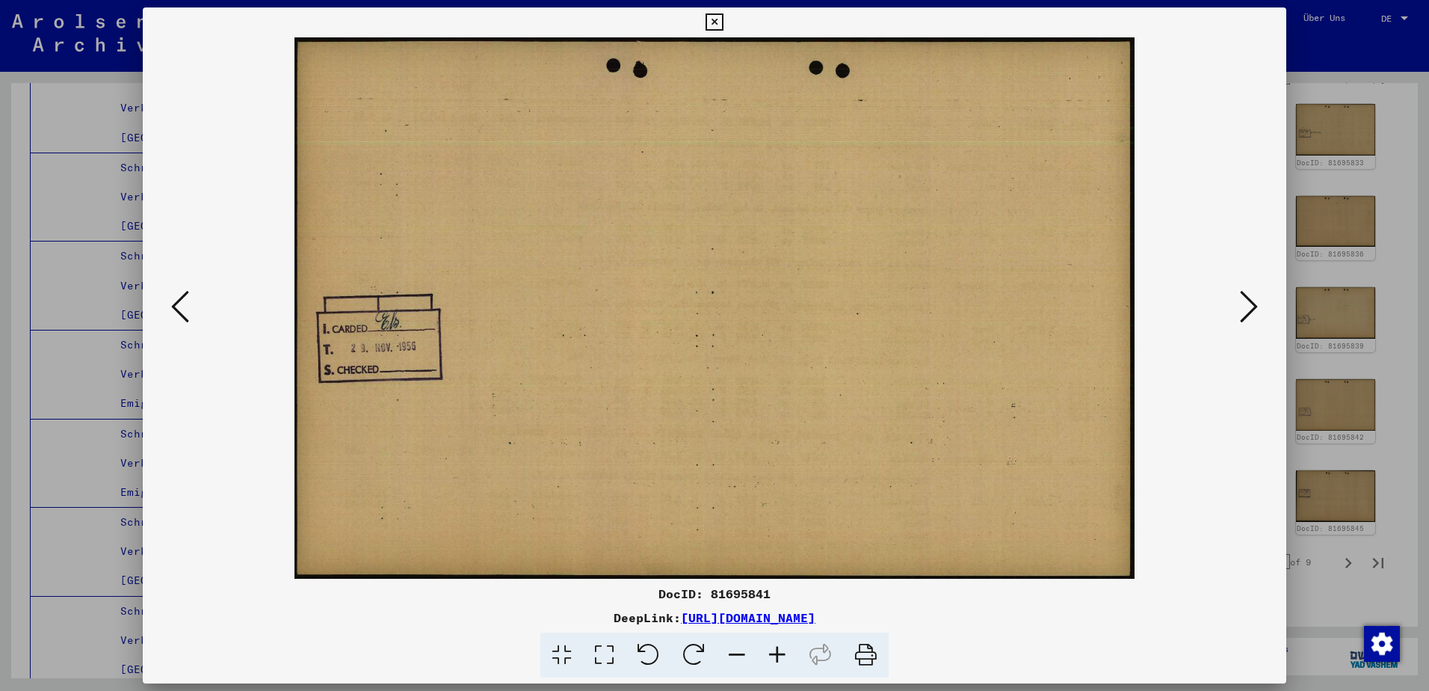
click at [185, 318] on icon at bounding box center [180, 307] width 18 height 36
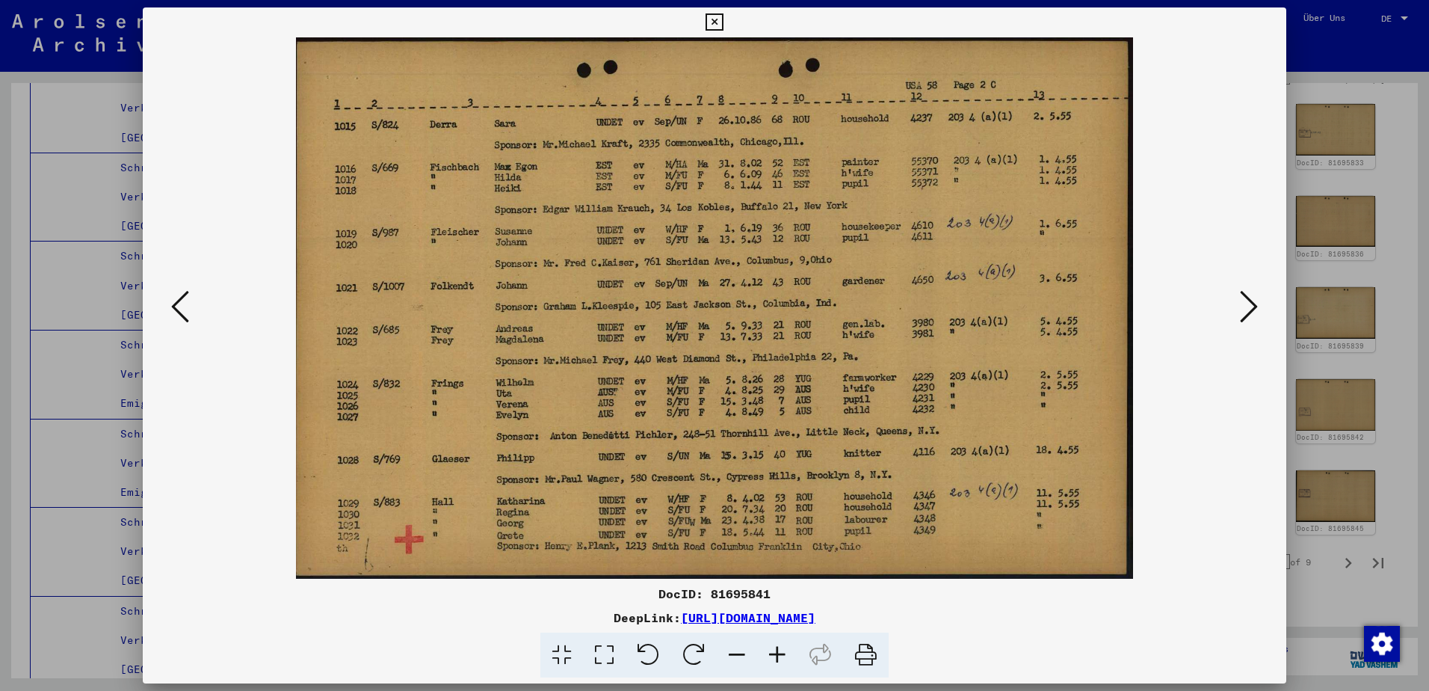
click at [185, 318] on icon at bounding box center [180, 307] width 18 height 36
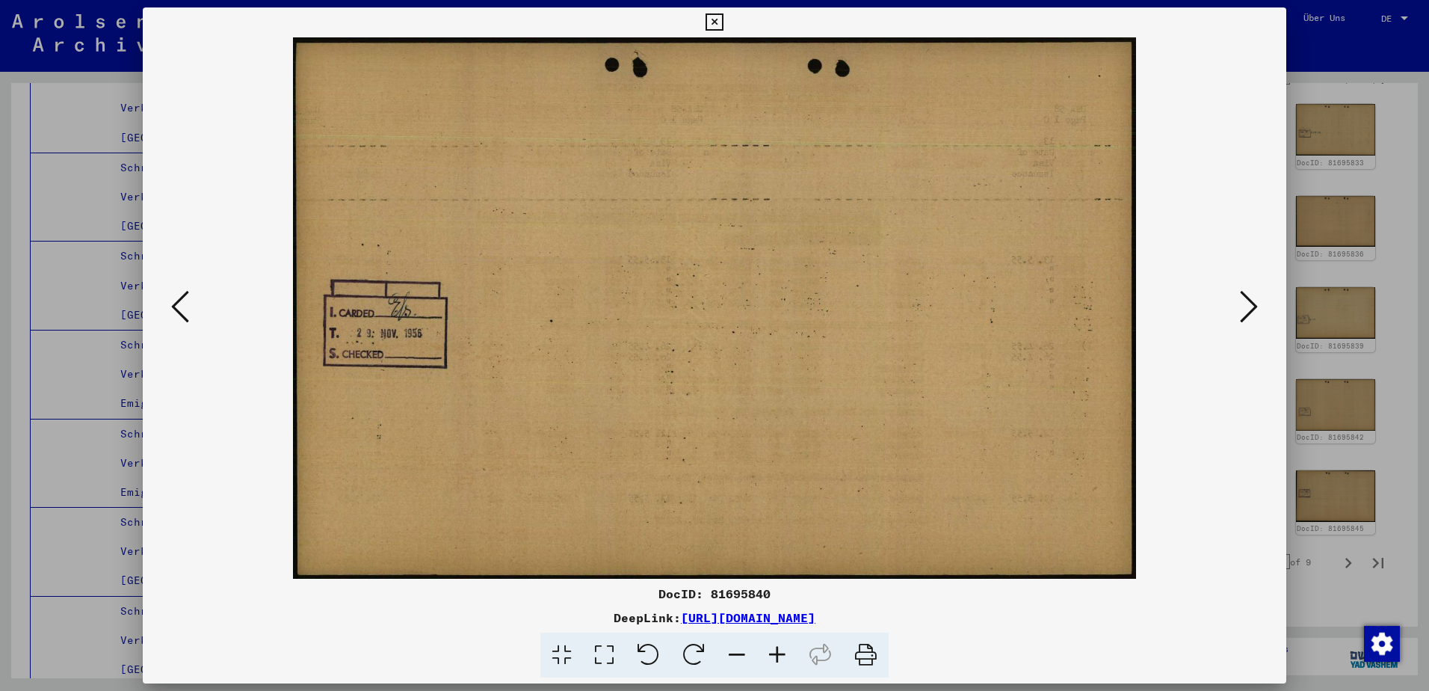
click at [185, 318] on icon at bounding box center [180, 307] width 18 height 36
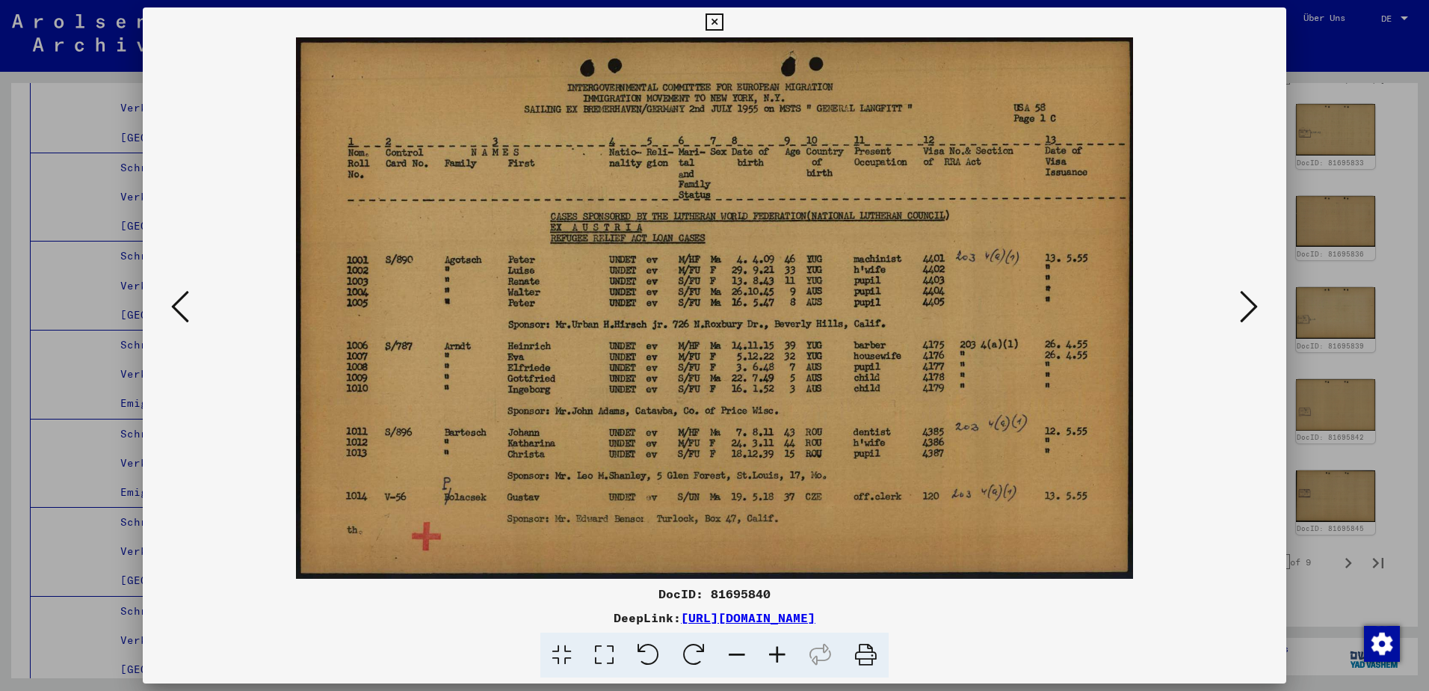
click at [185, 318] on icon at bounding box center [180, 307] width 18 height 36
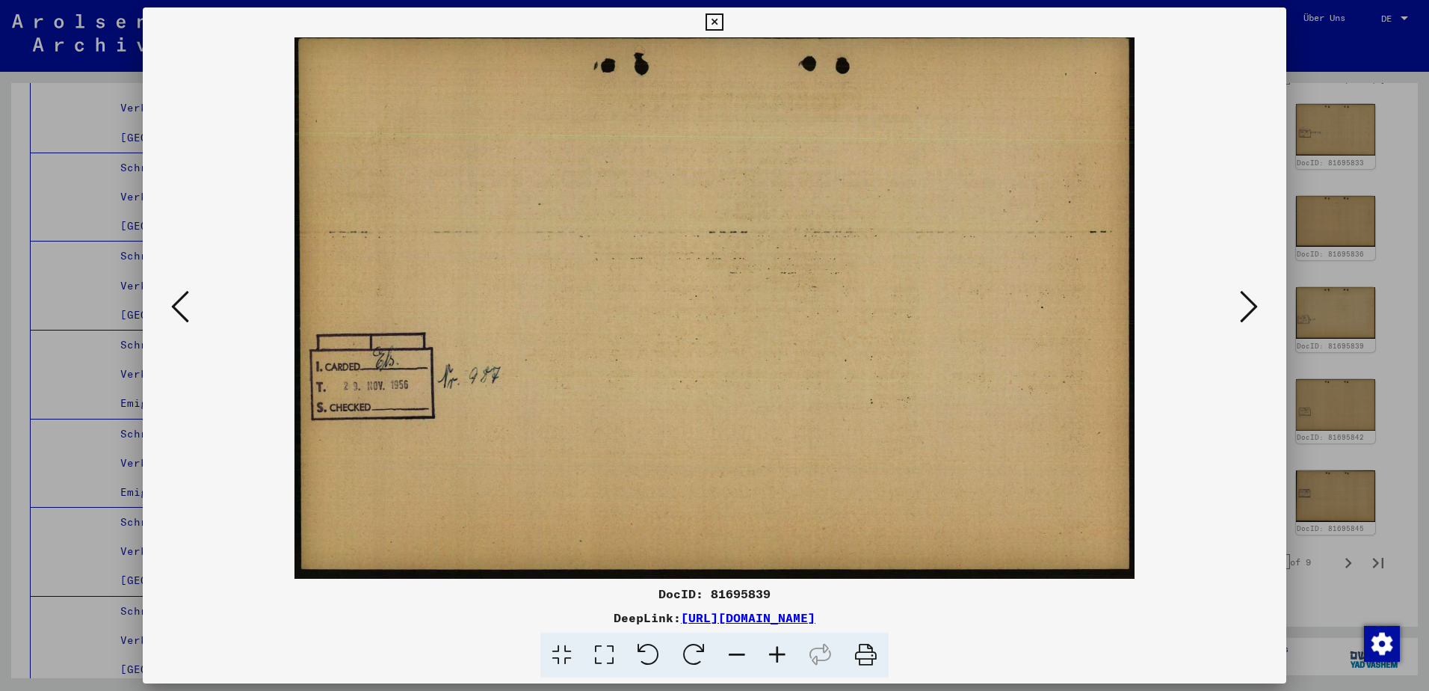
click at [1244, 331] on div at bounding box center [715, 307] width 1144 height 541
click at [1245, 325] on button at bounding box center [1249, 307] width 27 height 43
